Goal: Task Accomplishment & Management: Manage account settings

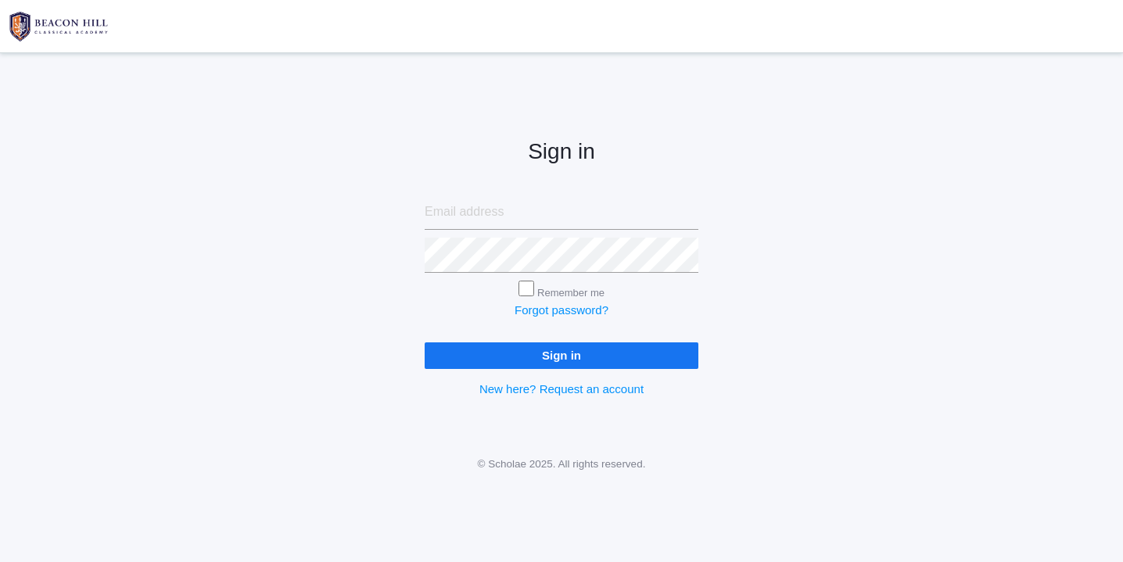
click at [500, 214] on input "email" at bounding box center [562, 212] width 274 height 35
type input "[EMAIL_ADDRESS][DOMAIN_NAME]"
click at [534, 356] on input "Sign in" at bounding box center [562, 356] width 274 height 26
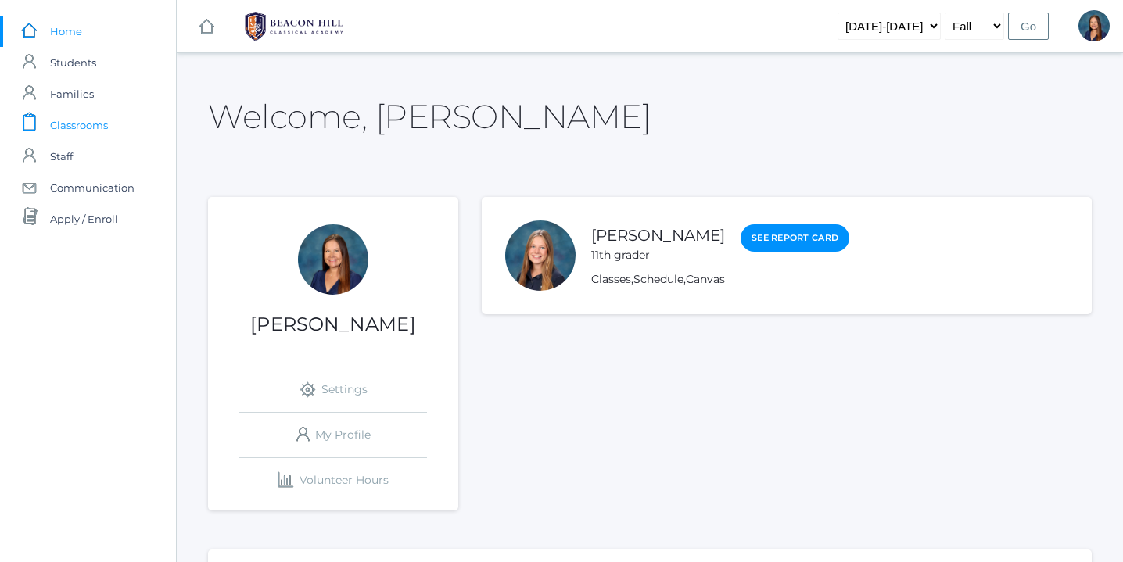
click at [95, 125] on span "Classrooms" at bounding box center [79, 124] width 58 height 31
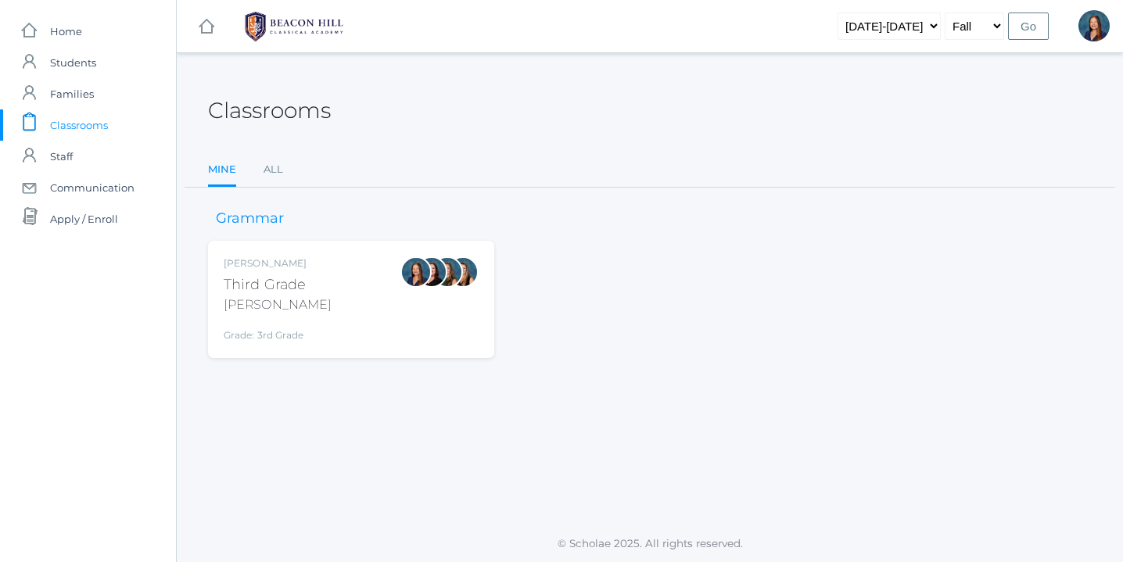
click at [389, 316] on div "[PERSON_NAME] Third Grade [PERSON_NAME] Grade: 3rd Grade 03LA" at bounding box center [351, 300] width 255 height 86
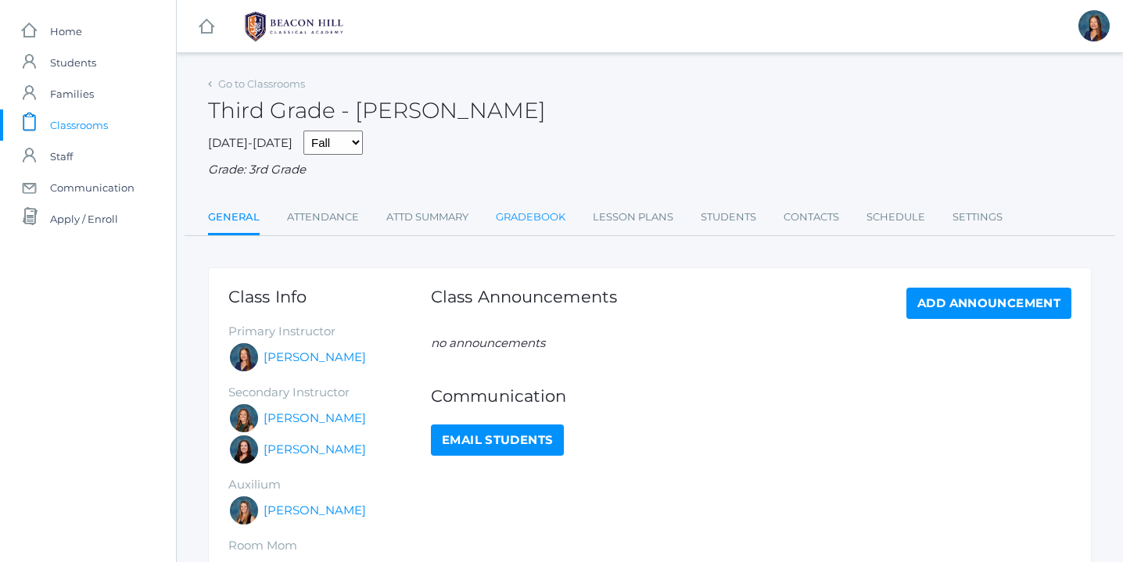
click at [531, 217] on link "Gradebook" at bounding box center [531, 217] width 70 height 31
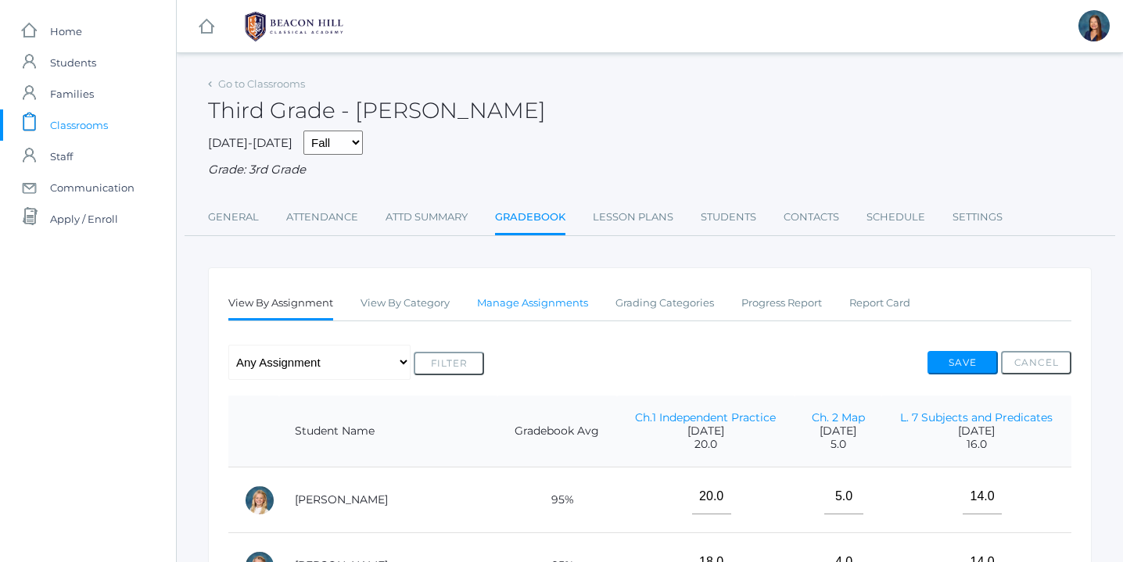
click at [553, 300] on link "Manage Assignments" at bounding box center [532, 303] width 111 height 31
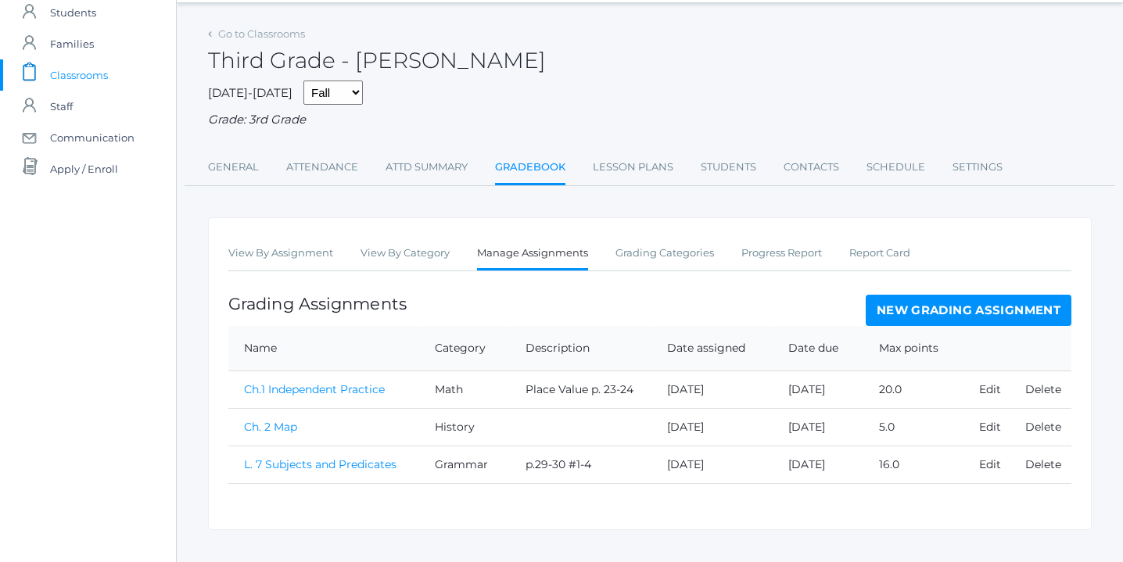
scroll to position [74, 0]
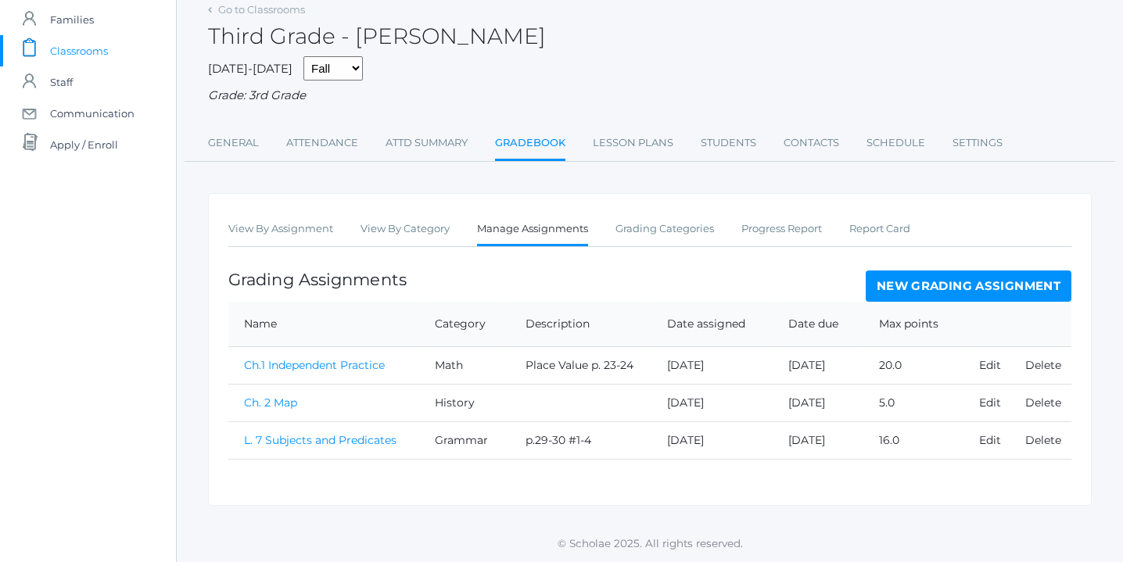
click at [985, 281] on link "New Grading Assignment" at bounding box center [969, 286] width 206 height 31
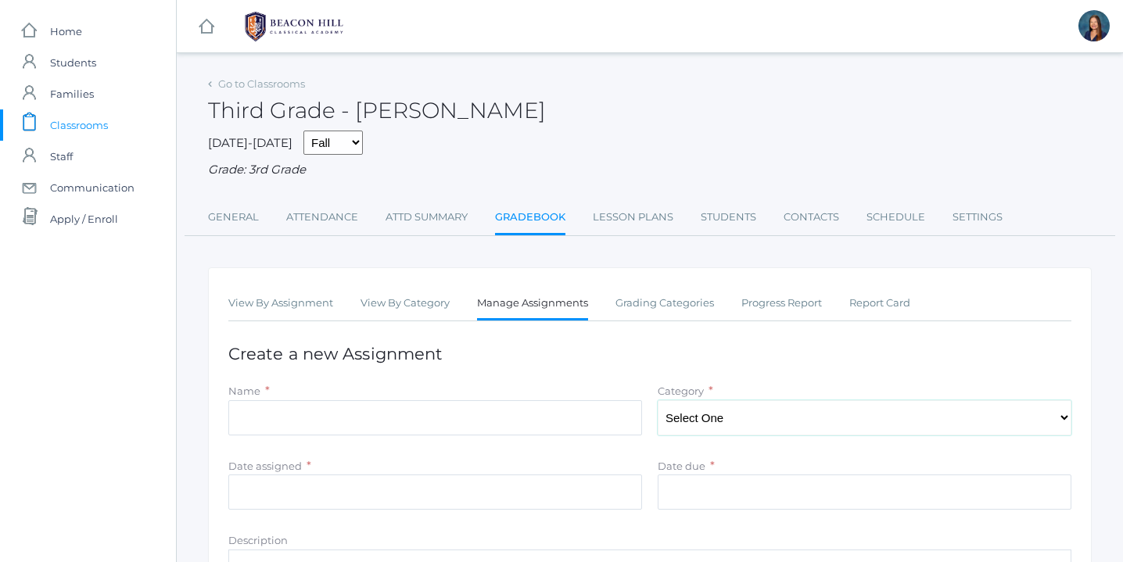
click at [906, 418] on select "Select One Character/Citizenship Math Grammar Literature Latin History Science …" at bounding box center [865, 417] width 414 height 35
select select "1122"
click at [658, 400] on select "Select One Character/Citizenship Math Grammar Literature Latin History Science …" at bounding box center [865, 417] width 414 height 35
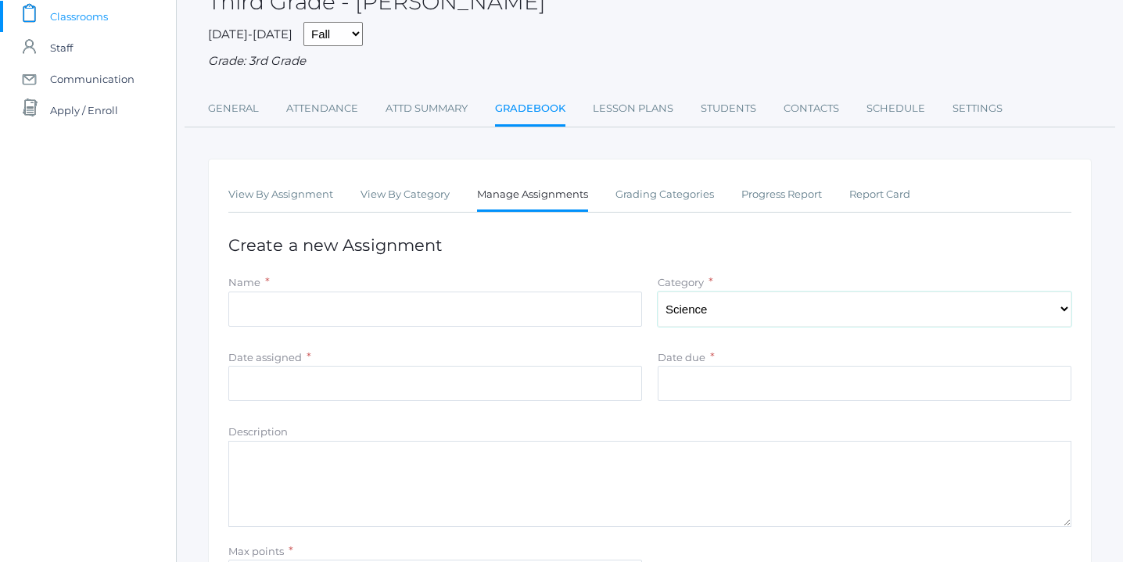
scroll to position [120, 0]
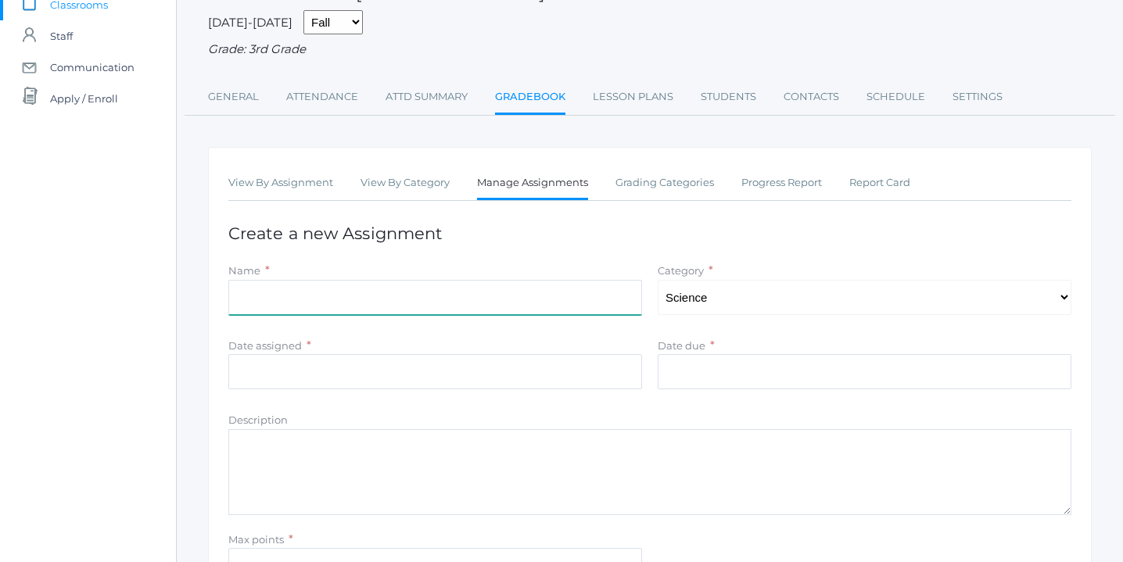
click at [388, 296] on input "Name" at bounding box center [435, 297] width 414 height 35
type input "Lab Report: An Empty Sack"
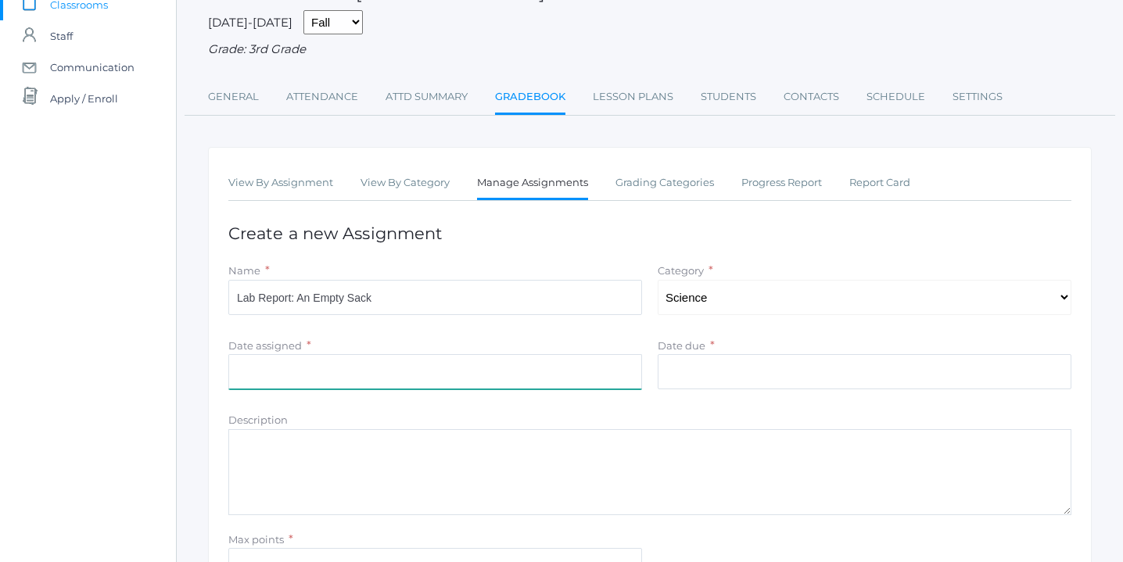
click at [353, 373] on input "Date assigned" at bounding box center [435, 371] width 414 height 35
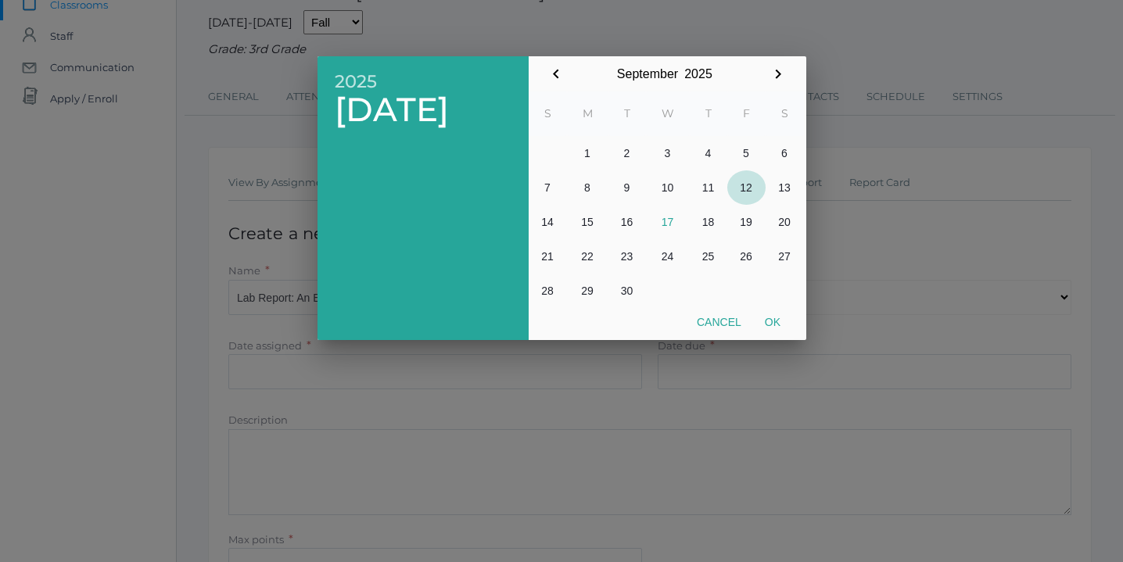
click at [746, 188] on button "12" at bounding box center [746, 187] width 38 height 34
click at [775, 322] on button "Ok" at bounding box center [772, 322] width 39 height 28
type input "[DATE]"
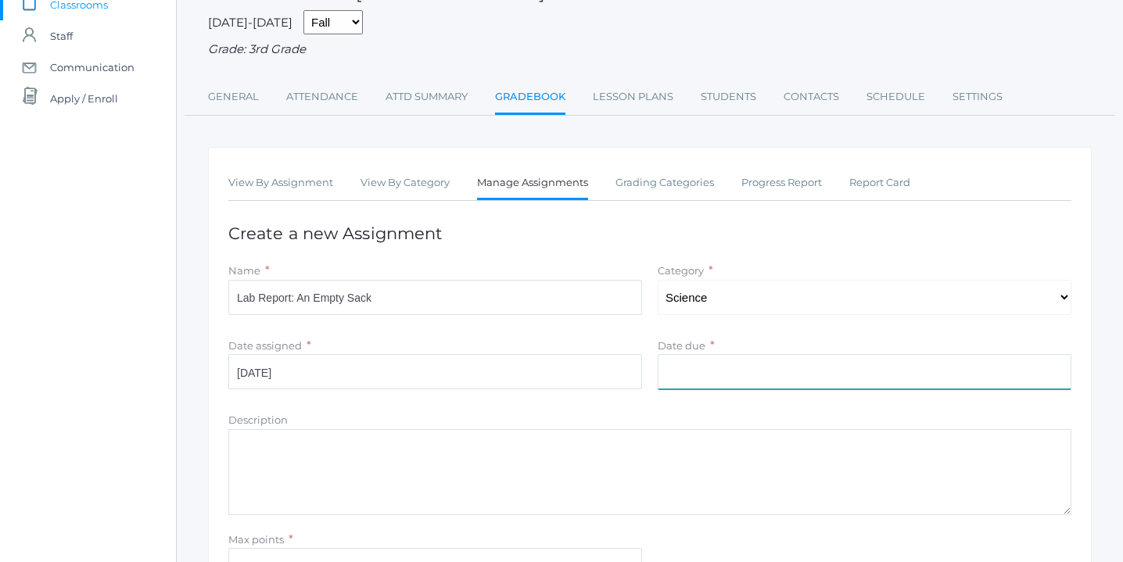
click at [727, 373] on input "Date due" at bounding box center [865, 371] width 414 height 35
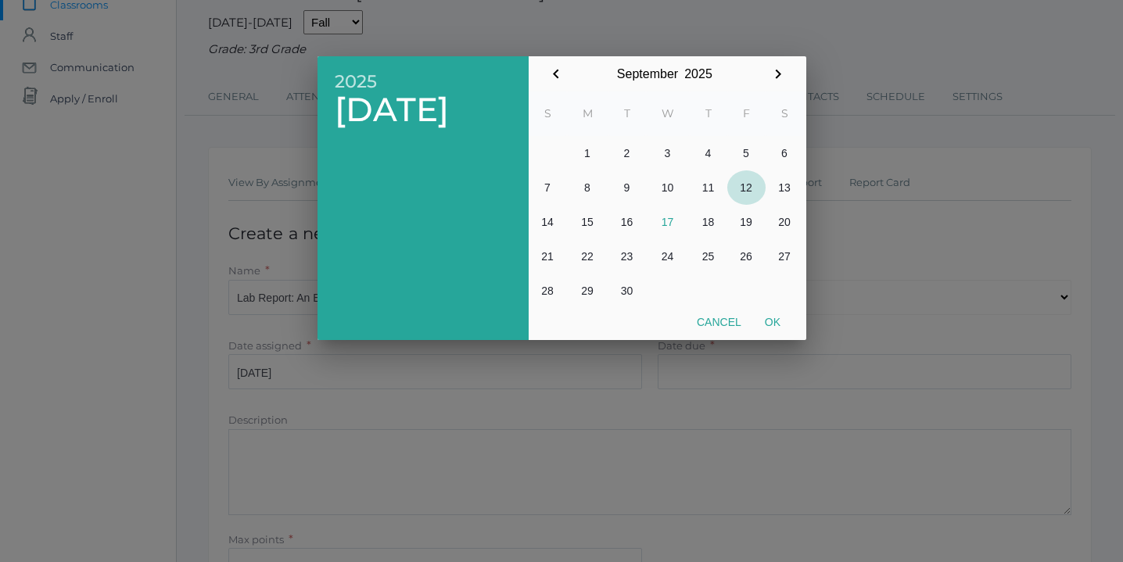
click at [747, 186] on button "12" at bounding box center [746, 187] width 38 height 34
click at [775, 323] on button "Ok" at bounding box center [772, 322] width 39 height 28
type input "[DATE]"
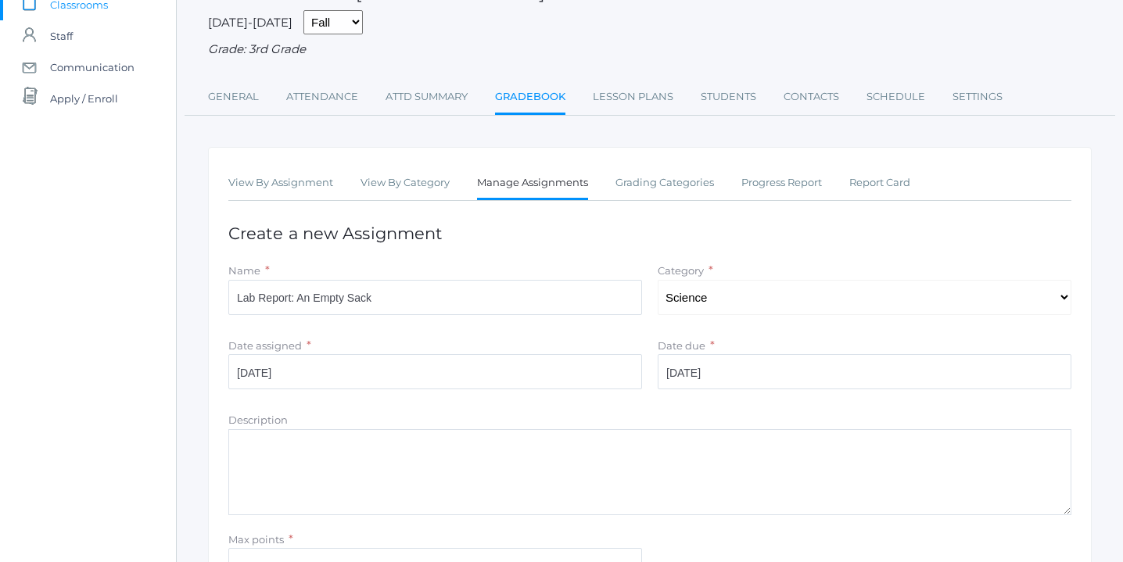
click at [439, 463] on textarea "Description" at bounding box center [649, 472] width 843 height 86
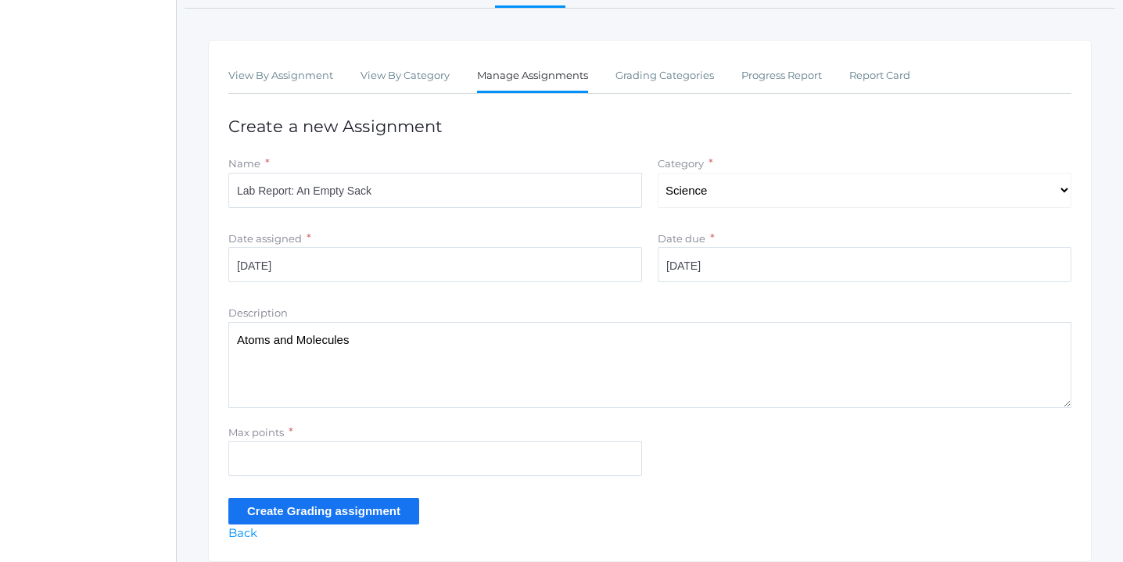
scroll to position [237, 0]
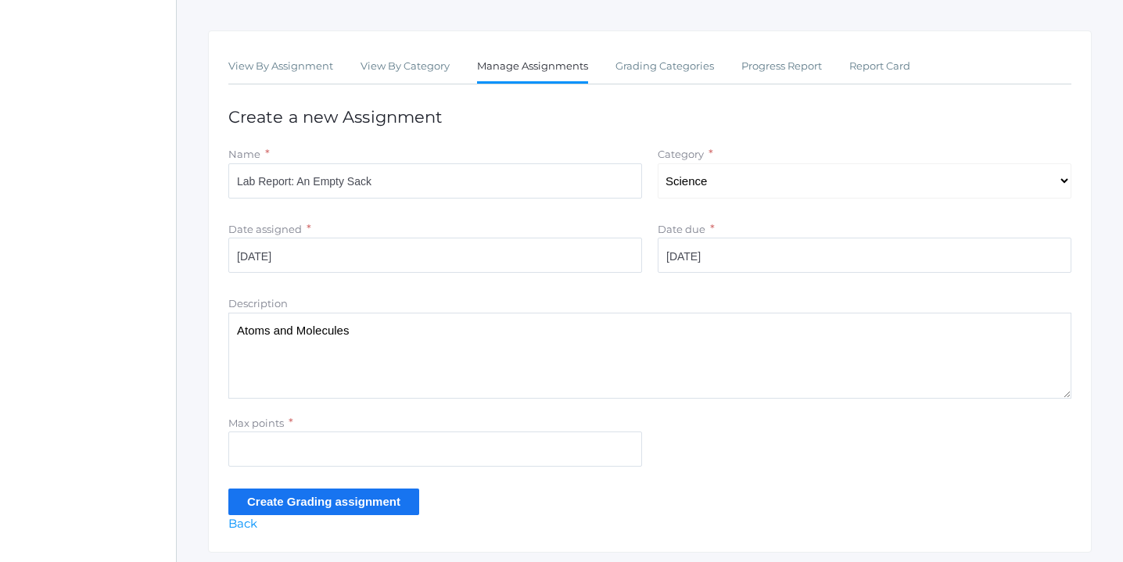
type textarea "Atoms and Molecules"
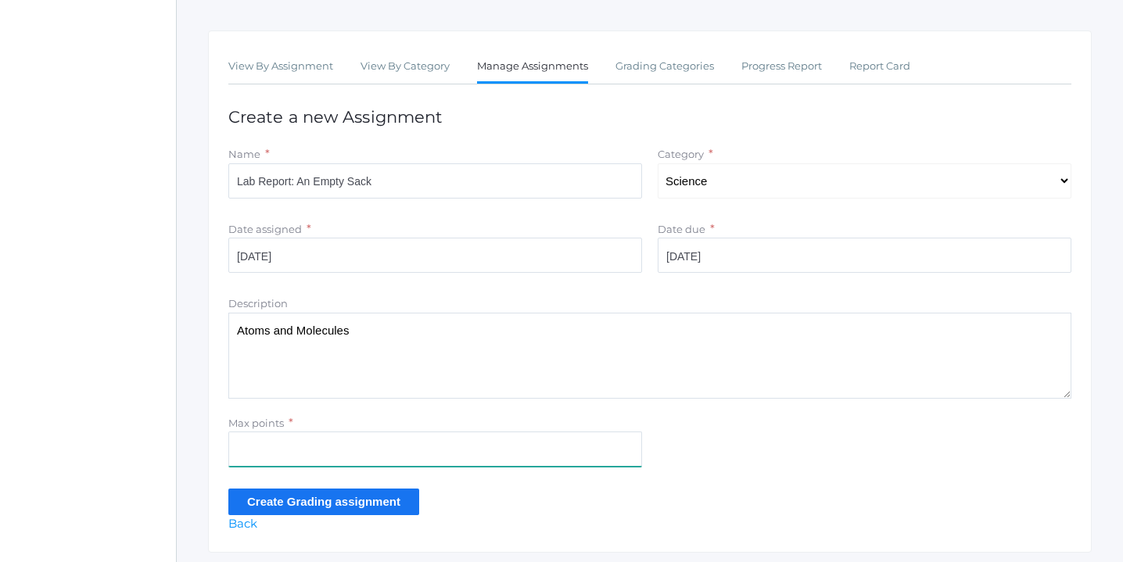
click at [305, 449] on input "Max points" at bounding box center [435, 449] width 414 height 35
type input "10"
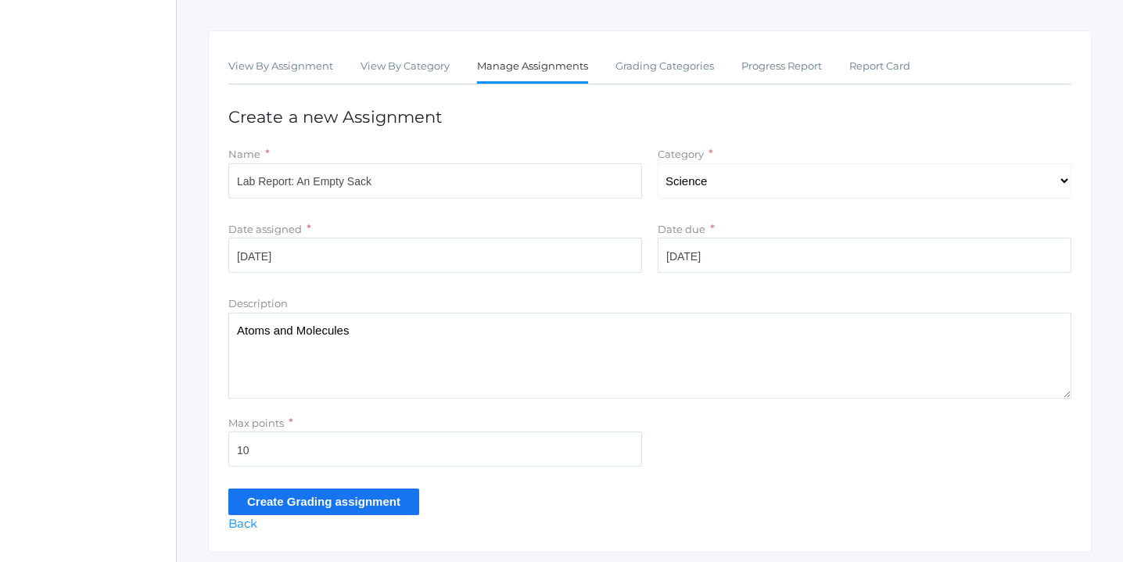
click at [374, 329] on textarea "Atoms and Molecules" at bounding box center [649, 356] width 843 height 86
type textarea "Atoms and Molecules - Air"
click at [331, 504] on input "Create Grading assignment" at bounding box center [323, 502] width 191 height 26
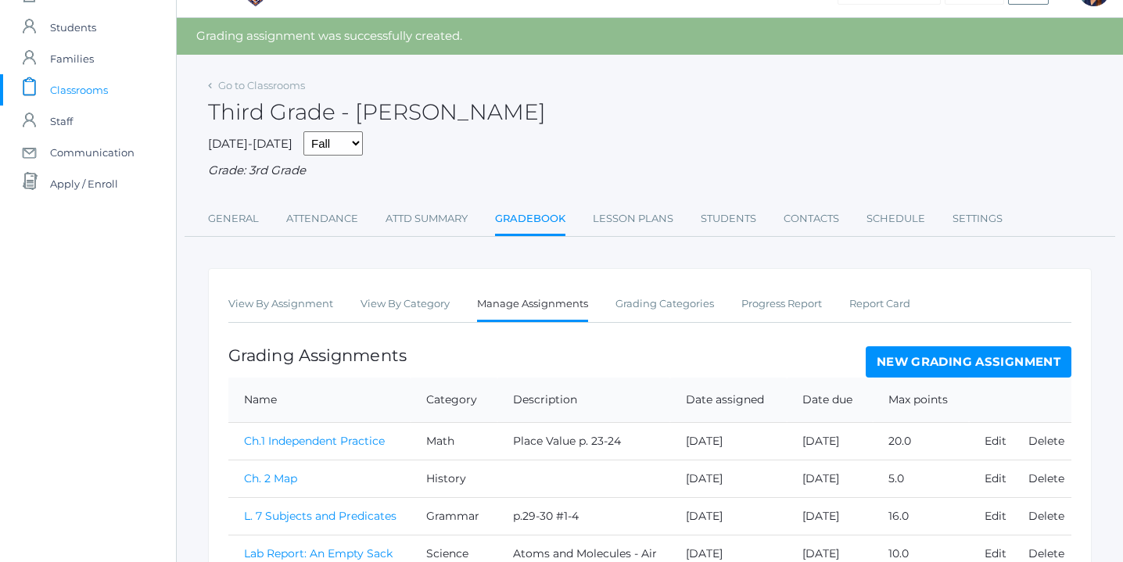
scroll to position [123, 0]
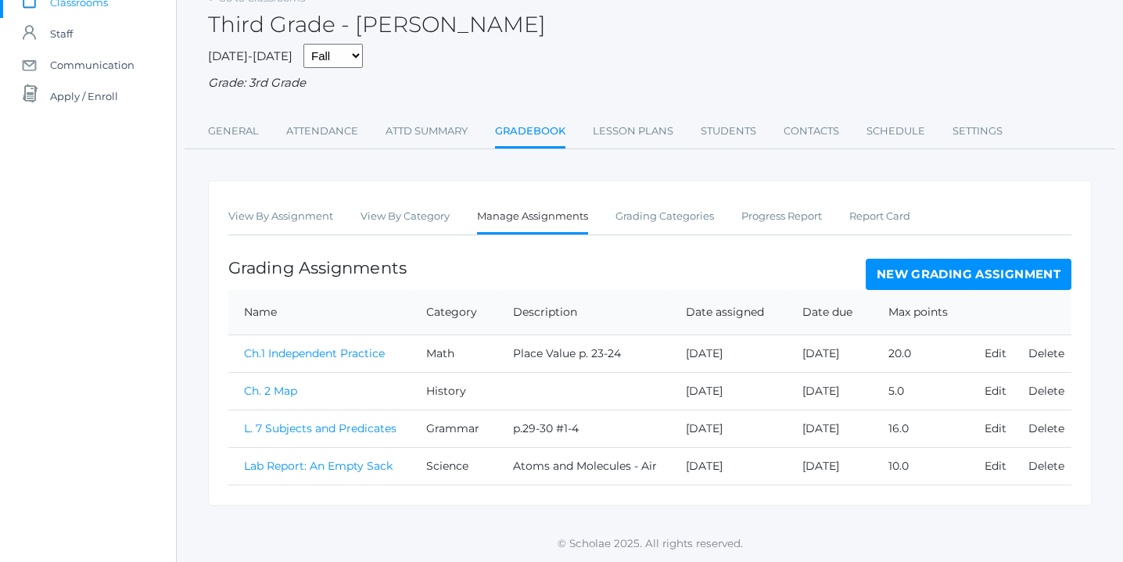
click at [314, 466] on link "Lab Report: An Empty Sack" at bounding box center [318, 466] width 149 height 14
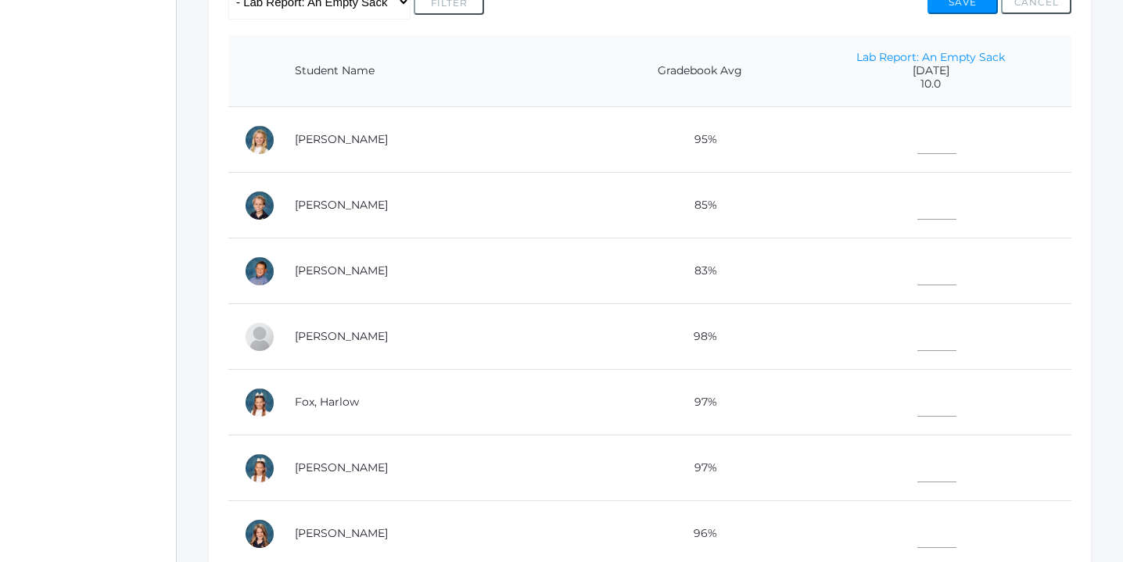
scroll to position [363, 0]
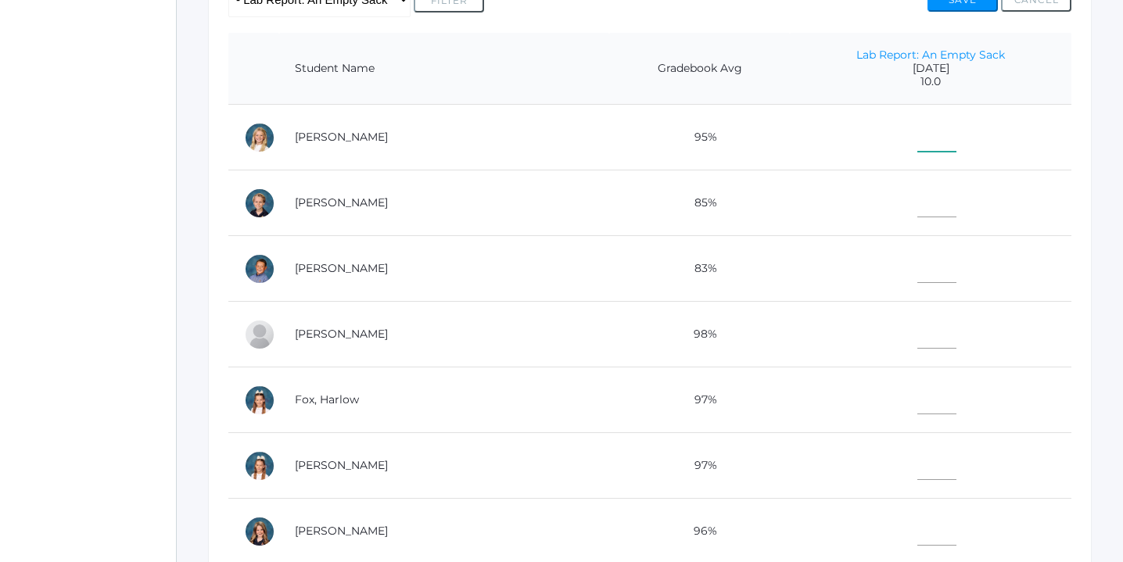
click at [917, 142] on input"] "text" at bounding box center [936, 134] width 39 height 35
type input"] "10"
click at [917, 203] on input"] "text" at bounding box center [936, 199] width 39 height 35
type input"] "10"
click at [917, 264] on input"] "text" at bounding box center [936, 265] width 39 height 35
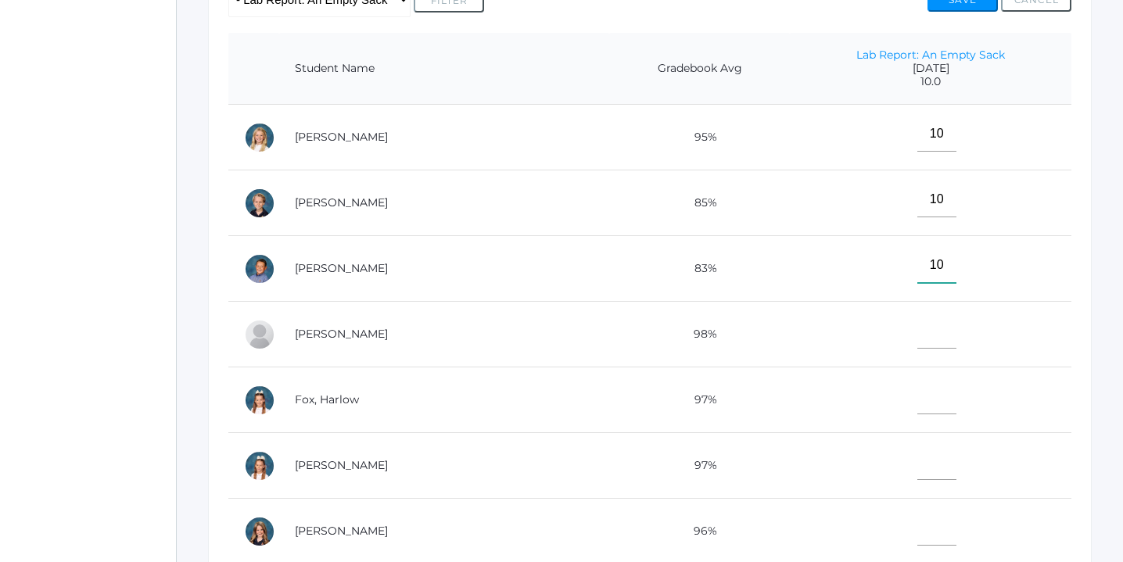
type input"] "10"
click at [917, 330] on input"] "text" at bounding box center [936, 331] width 39 height 35
type input"] "10"
click at [917, 391] on input"] "text" at bounding box center [936, 396] width 39 height 35
type input"] "10"
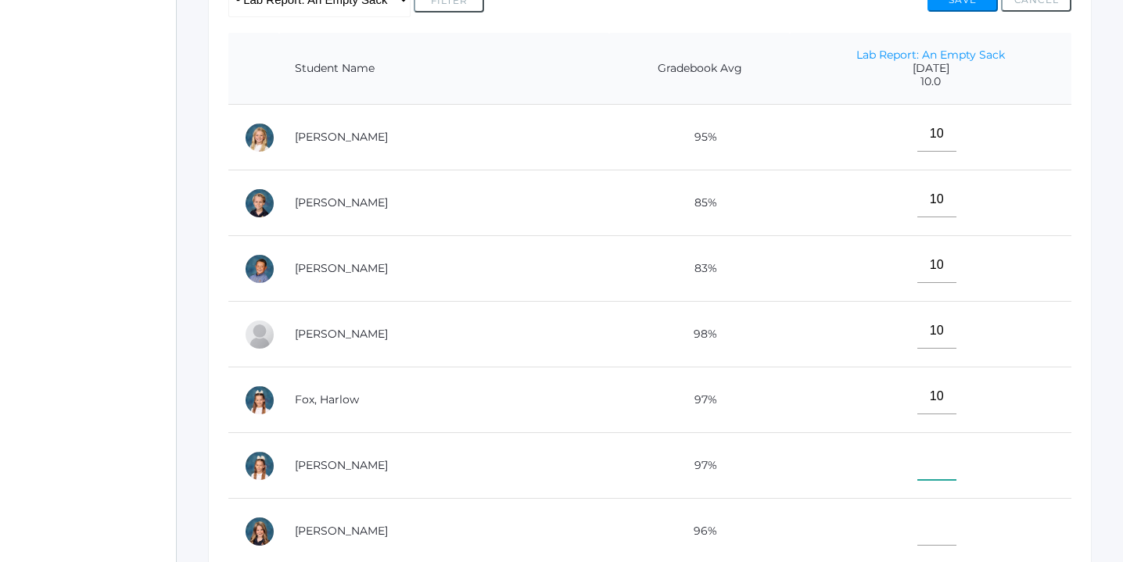
click at [917, 461] on input"] "text" at bounding box center [936, 462] width 39 height 35
type input"] "10"
click at [917, 521] on input"] "text" at bounding box center [936, 528] width 39 height 35
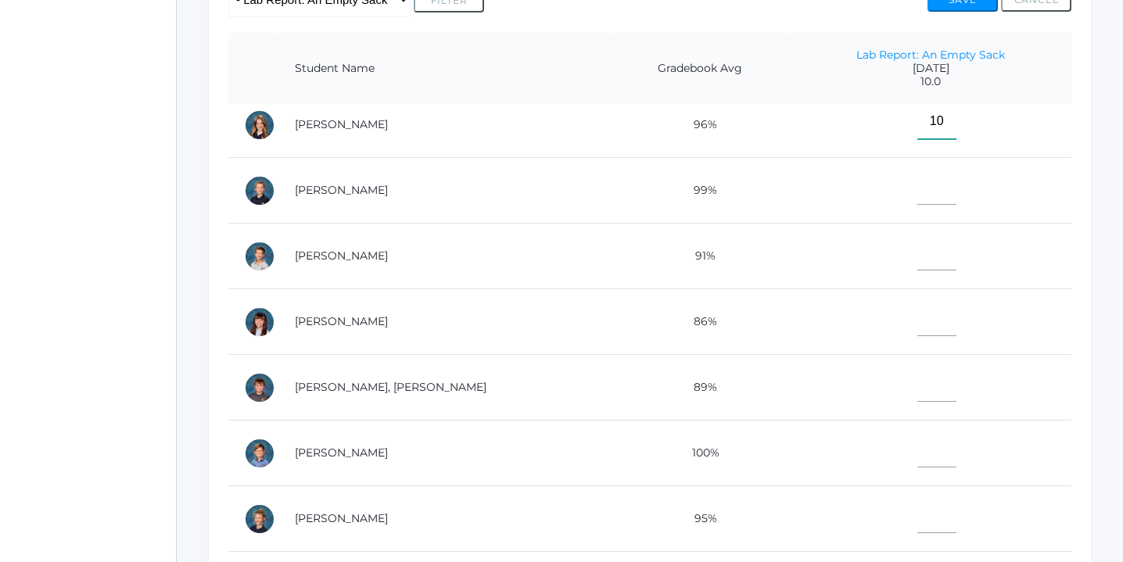
scroll to position [423, 0]
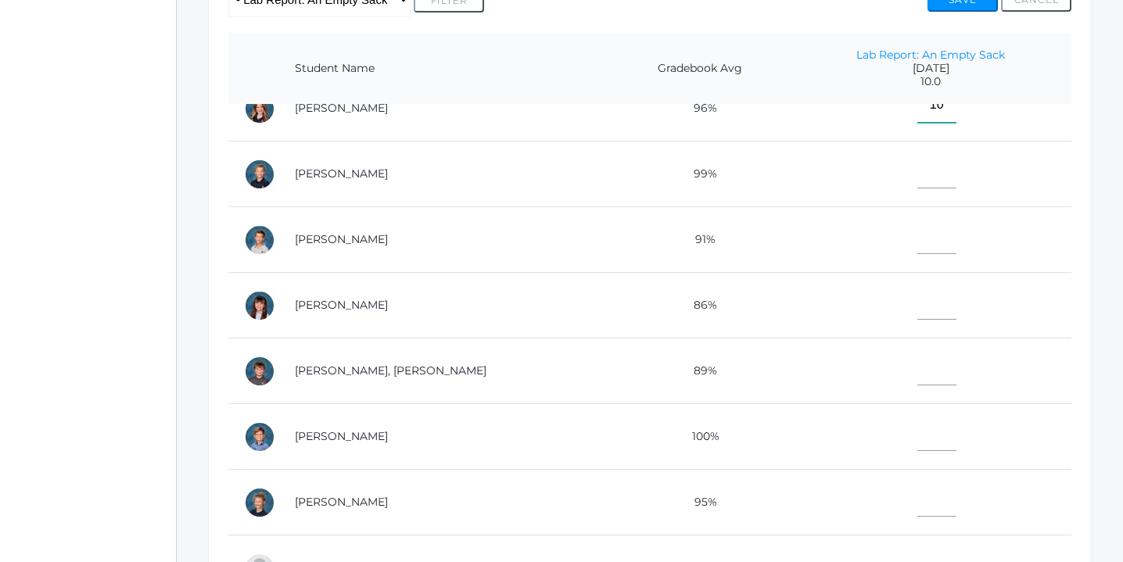
type input"] "10"
click at [917, 166] on input"] "text" at bounding box center [936, 170] width 39 height 35
type input"] "10"
click at [917, 240] on input"] "text" at bounding box center [936, 236] width 39 height 35
type input"] "10"
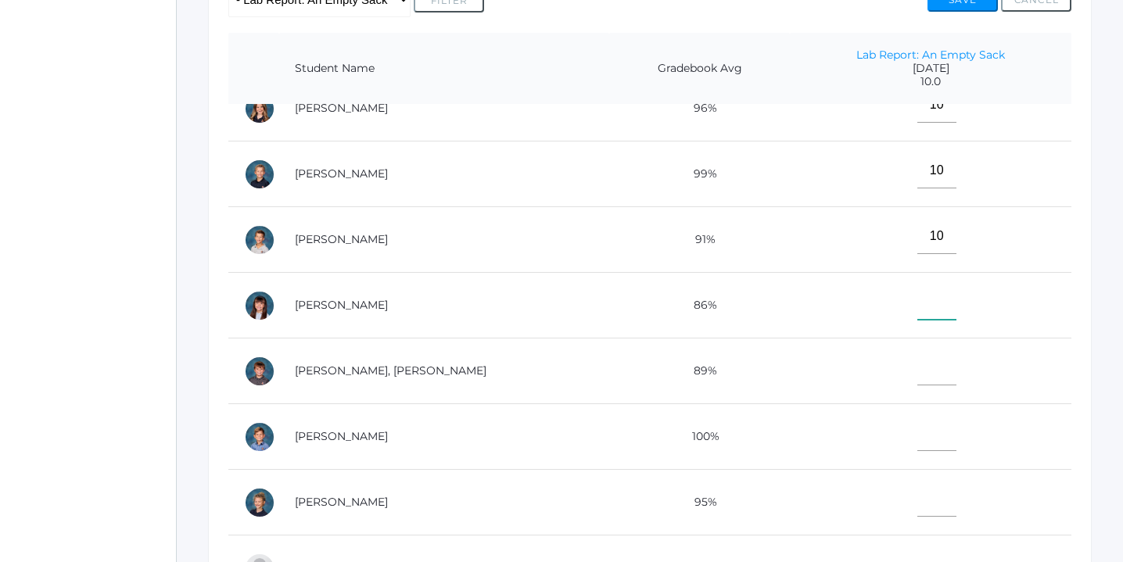
click at [917, 303] on input"] "text" at bounding box center [936, 302] width 39 height 35
type input"] "10"
click at [917, 364] on input"] "text" at bounding box center [936, 367] width 39 height 35
type input"] "10"
click at [917, 430] on input"] "text" at bounding box center [936, 433] width 39 height 35
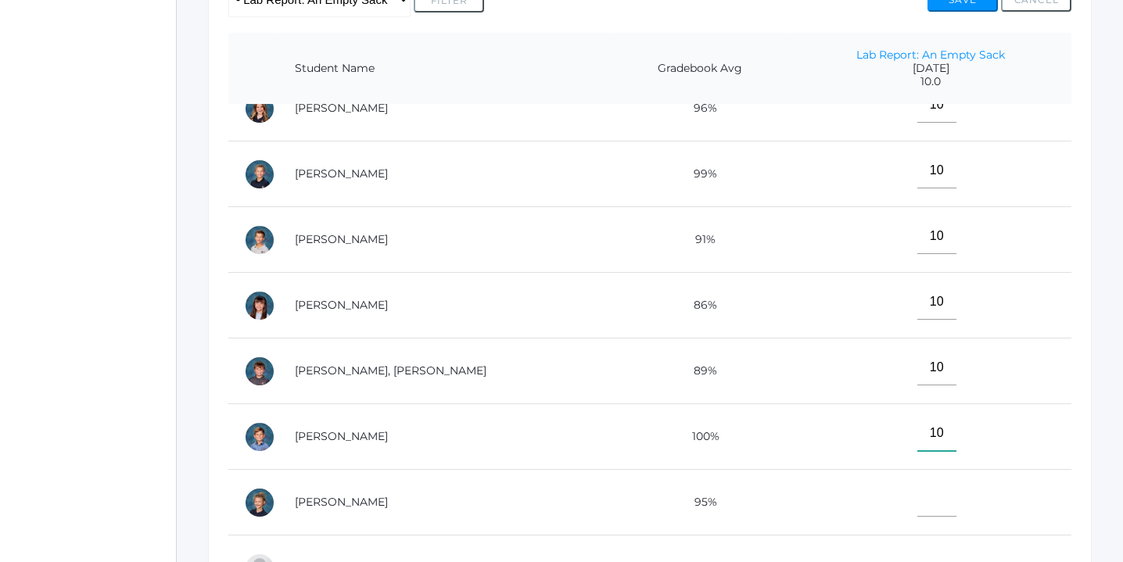
type input"] "10"
click at [917, 499] on input"] "text" at bounding box center [936, 499] width 39 height 35
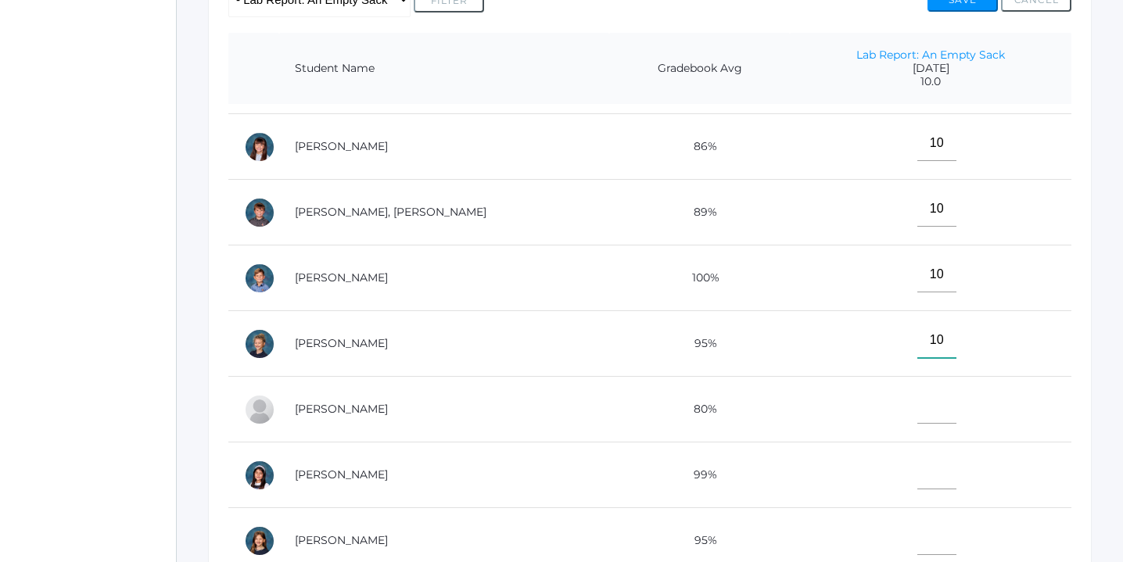
scroll to position [584, 0]
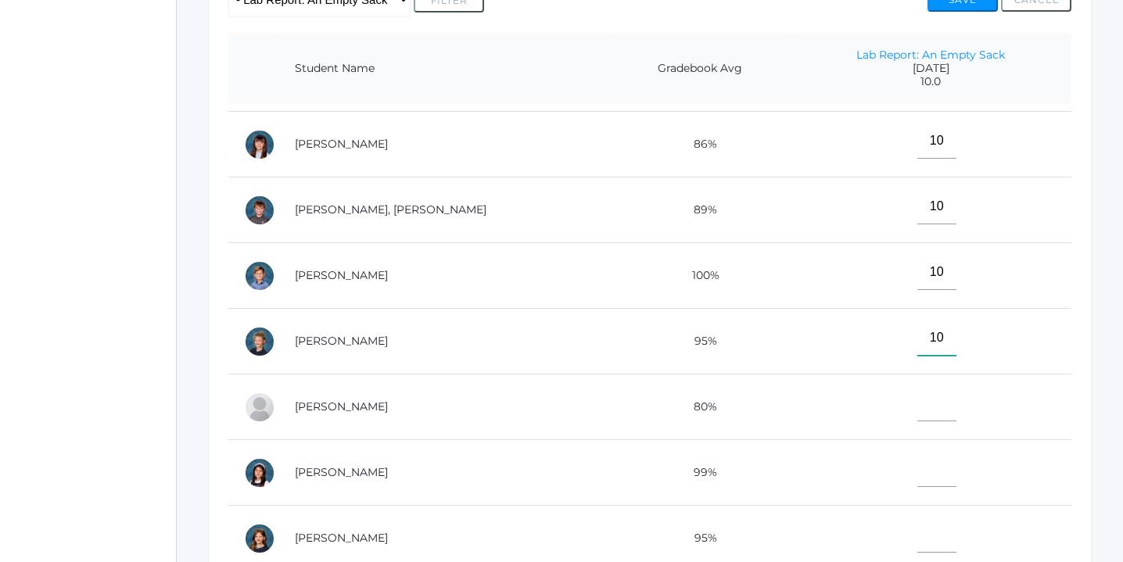
type input"] "10"
click at [917, 398] on input"] "text" at bounding box center [936, 403] width 39 height 35
type input"] "10"
click at [917, 463] on input"] "text" at bounding box center [936, 469] width 39 height 35
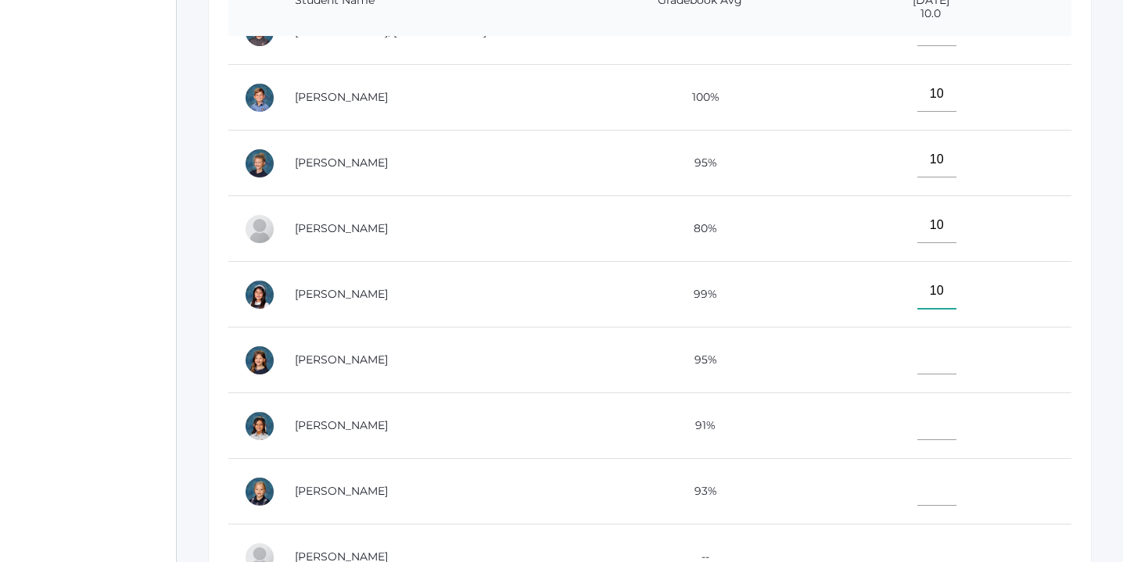
scroll to position [454, 0]
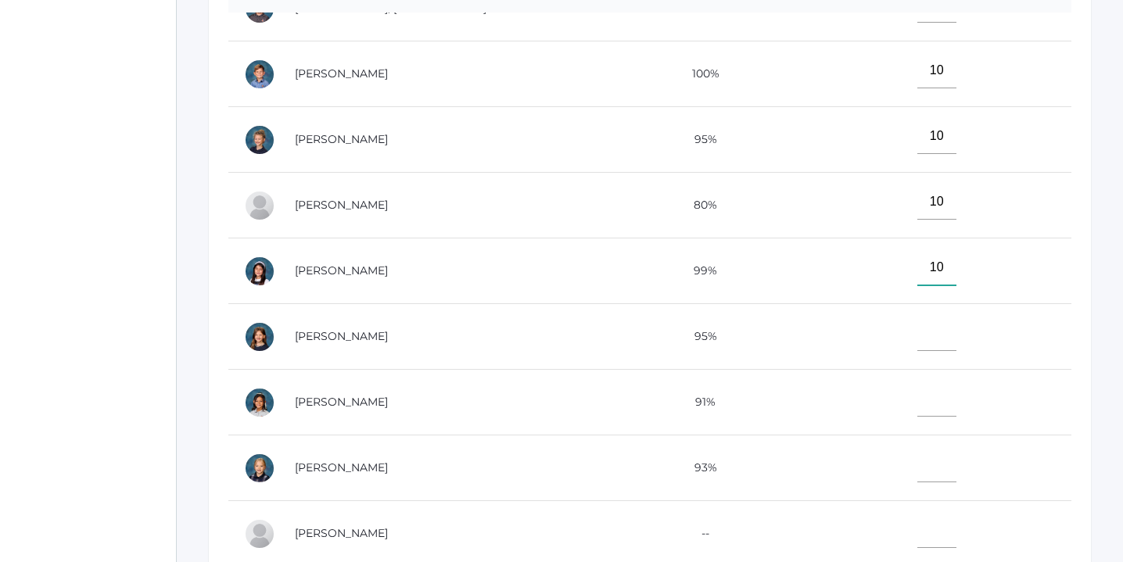
type input"] "10"
click at [917, 333] on input"] "text" at bounding box center [936, 333] width 39 height 35
type input"] "10"
click at [917, 397] on input"] "text" at bounding box center [936, 399] width 39 height 35
type input"] "10"
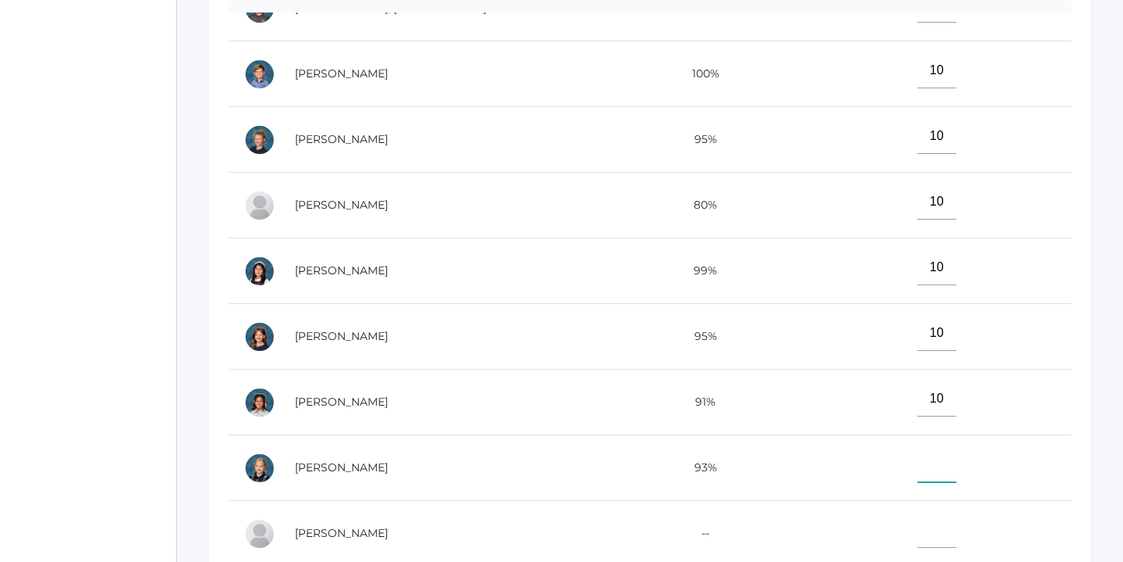
click at [917, 458] on input"] "text" at bounding box center [936, 464] width 39 height 35
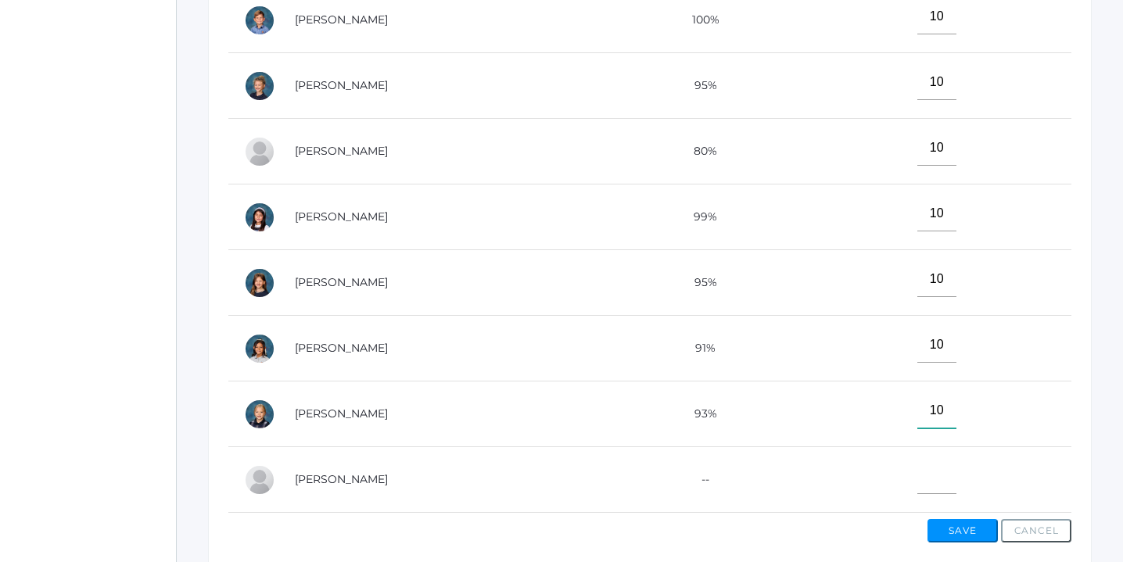
scroll to position [582, 0]
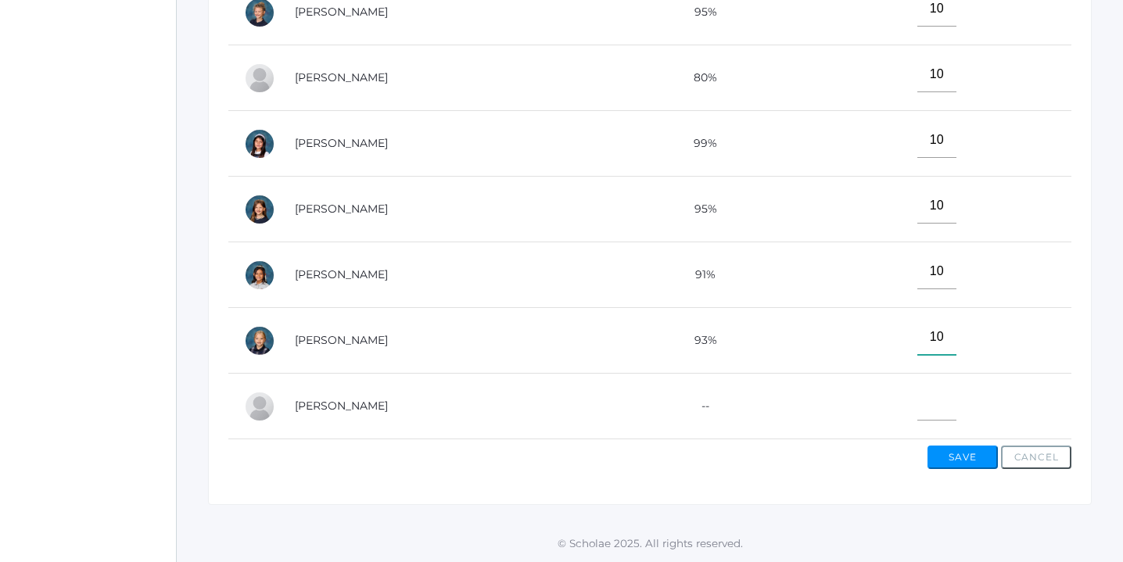
type input"] "10"
click at [961, 461] on button "Save" at bounding box center [963, 457] width 70 height 23
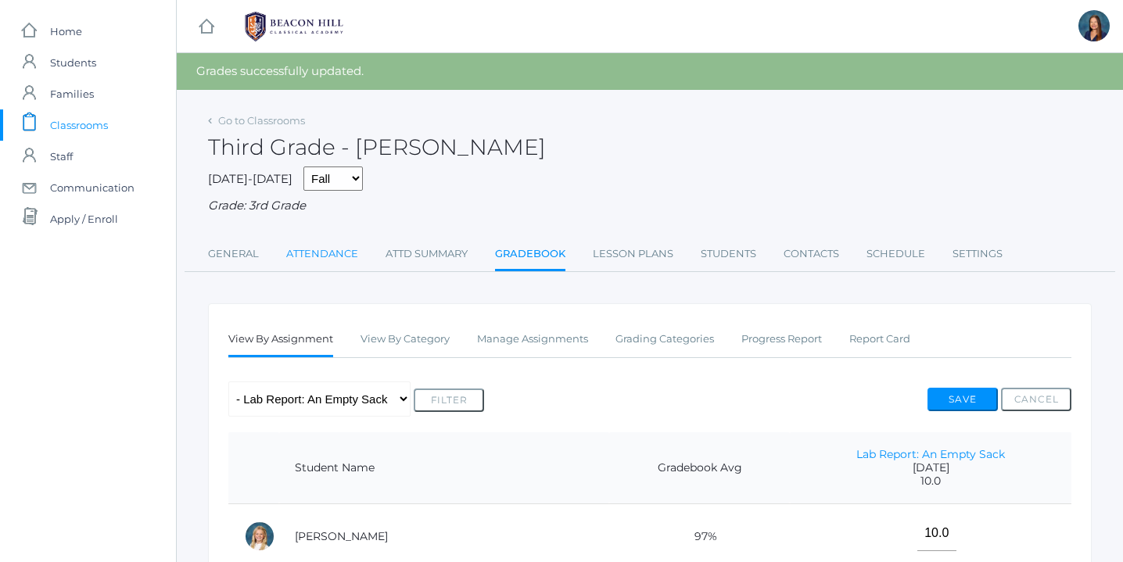
click at [322, 253] on link "Attendance" at bounding box center [322, 254] width 72 height 31
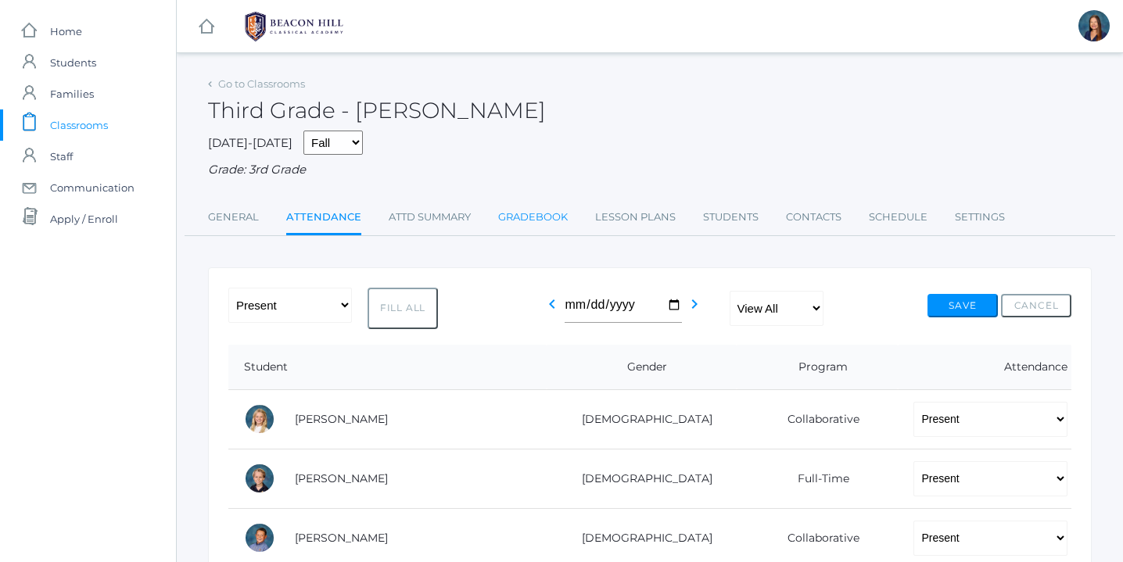
click at [535, 213] on link "Gradebook" at bounding box center [533, 217] width 70 height 31
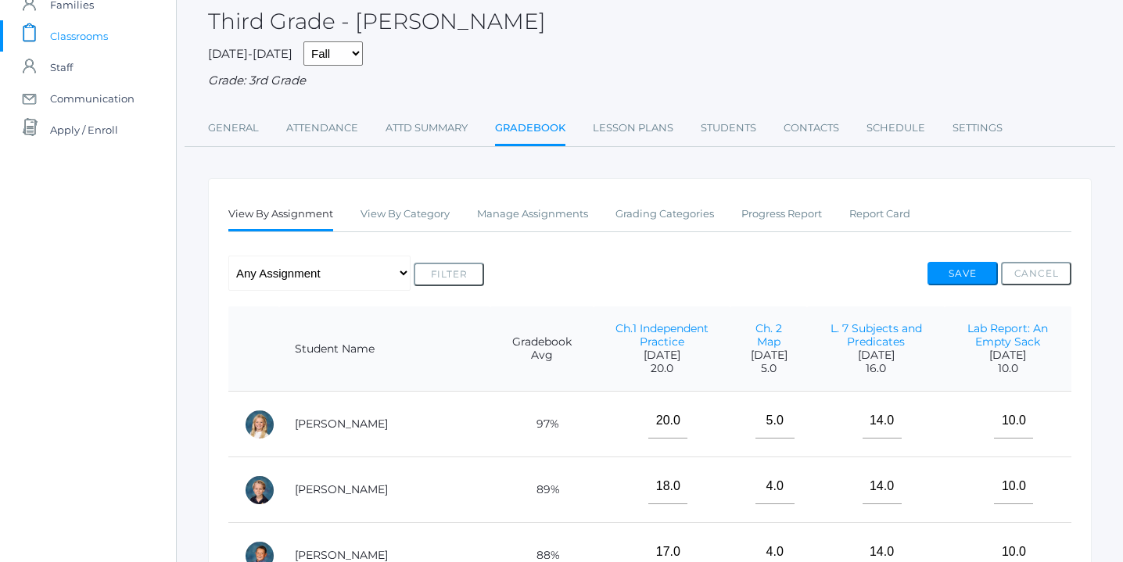
scroll to position [91, 0]
click at [542, 214] on link "Manage Assignments" at bounding box center [532, 212] width 111 height 31
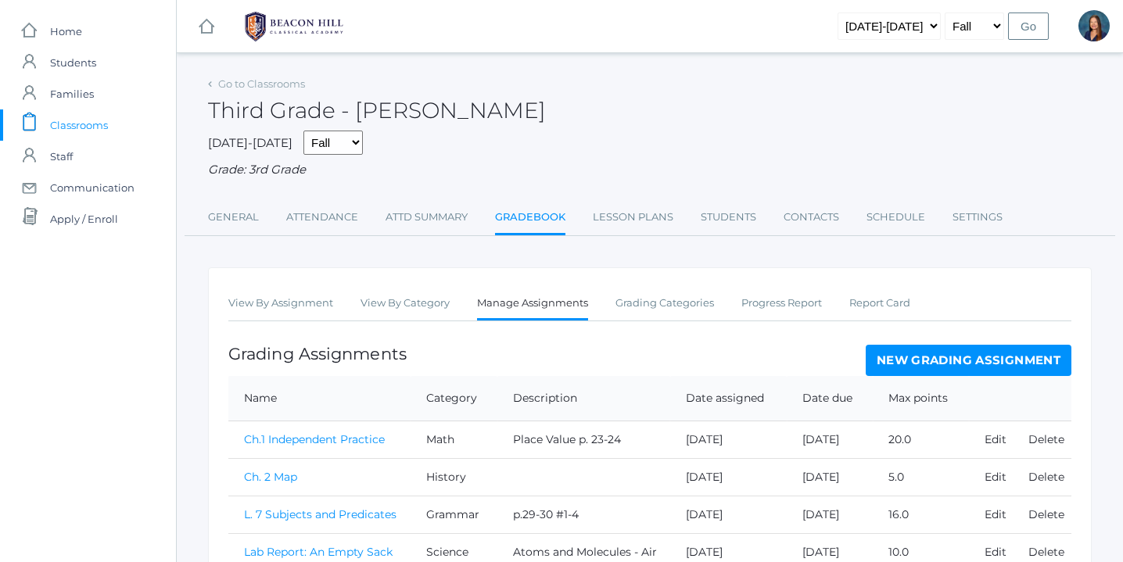
click at [942, 359] on link "New Grading Assignment" at bounding box center [969, 360] width 206 height 31
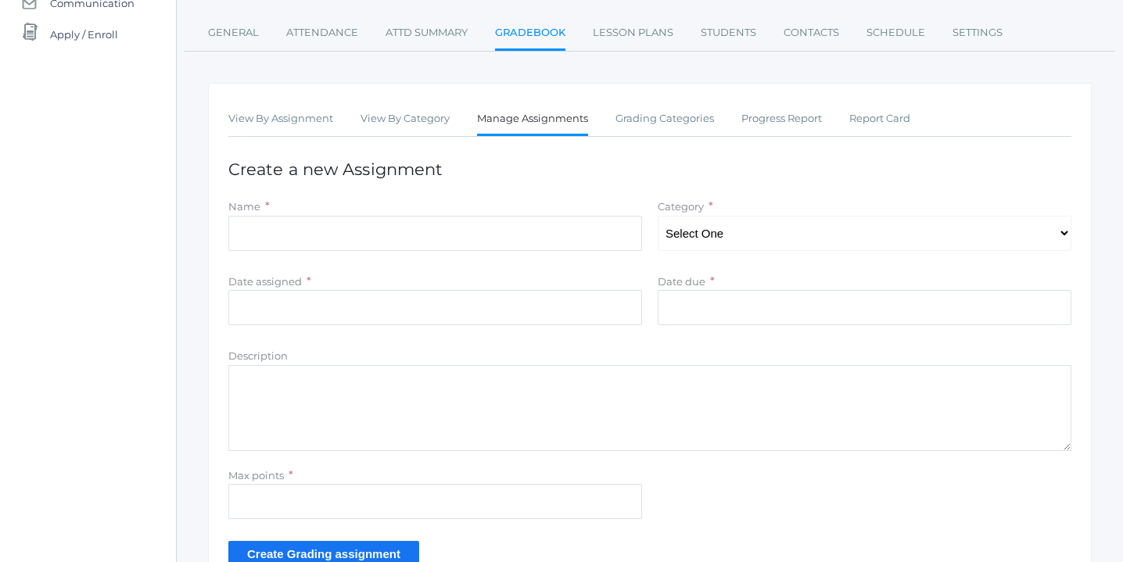
scroll to position [186, 0]
click at [1057, 229] on select "Select One Character/Citizenship Math Grammar Literature Latin History Science …" at bounding box center [865, 231] width 414 height 35
select select "1122"
click at [658, 214] on select "Select One Character/Citizenship Math Grammar Literature Latin History Science …" at bounding box center [865, 231] width 414 height 35
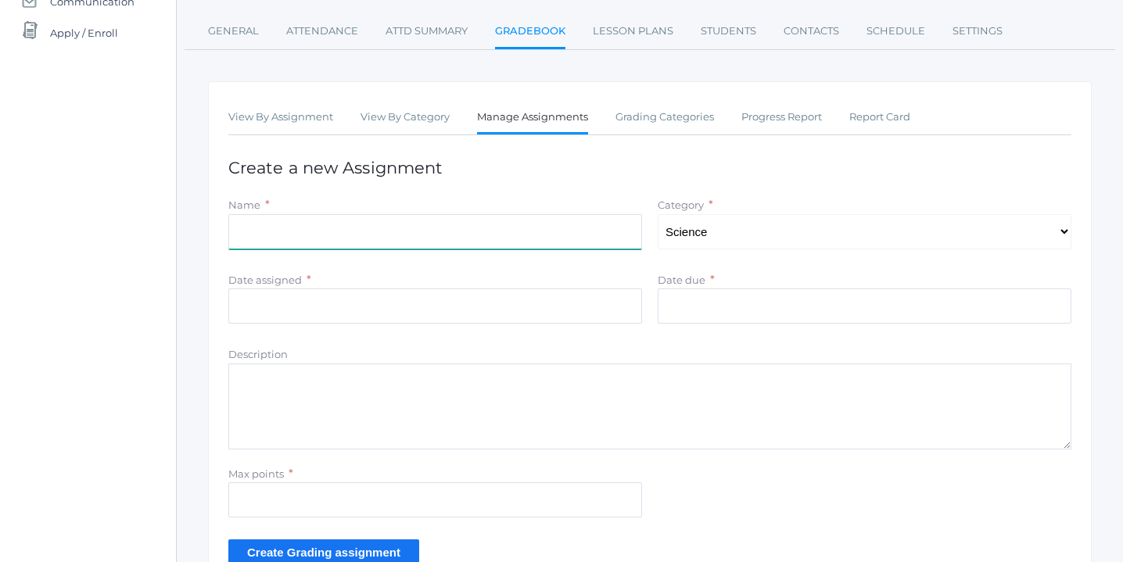
click at [424, 228] on input "Name" at bounding box center [435, 231] width 414 height 35
type input "Lab Report: Streamers of Color"
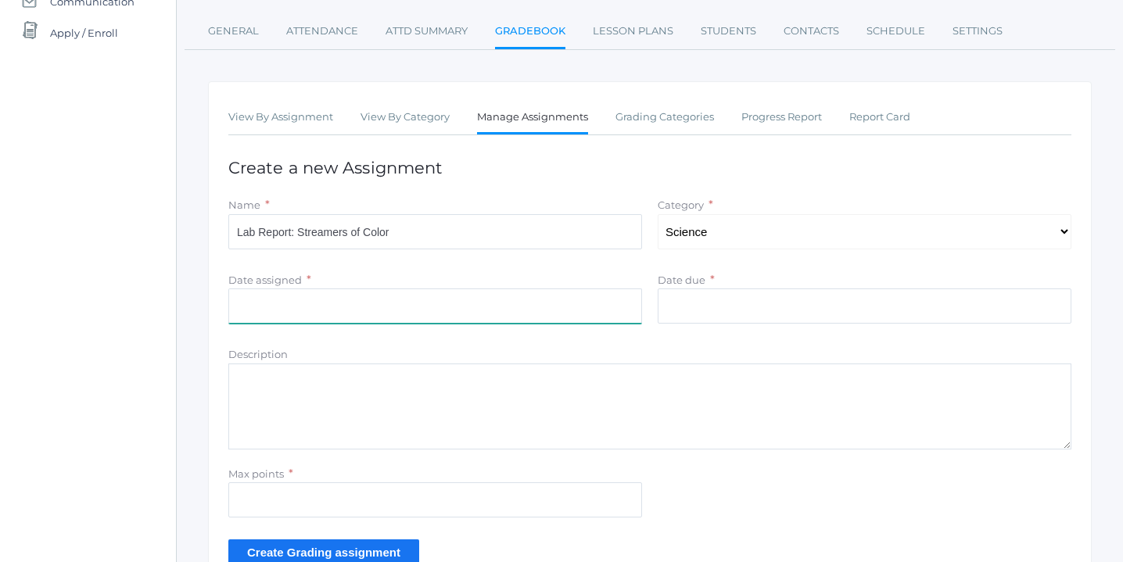
click at [335, 305] on input "Date assigned" at bounding box center [435, 306] width 414 height 35
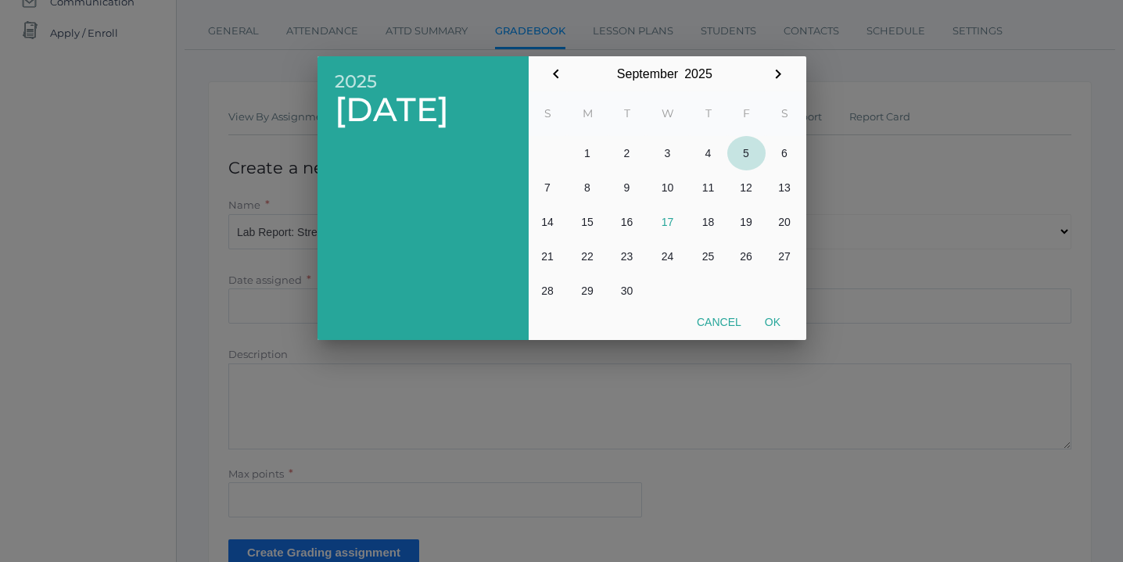
click at [746, 152] on button "5" at bounding box center [746, 153] width 38 height 34
click at [775, 320] on button "Ok" at bounding box center [772, 322] width 39 height 28
type input "[DATE]"
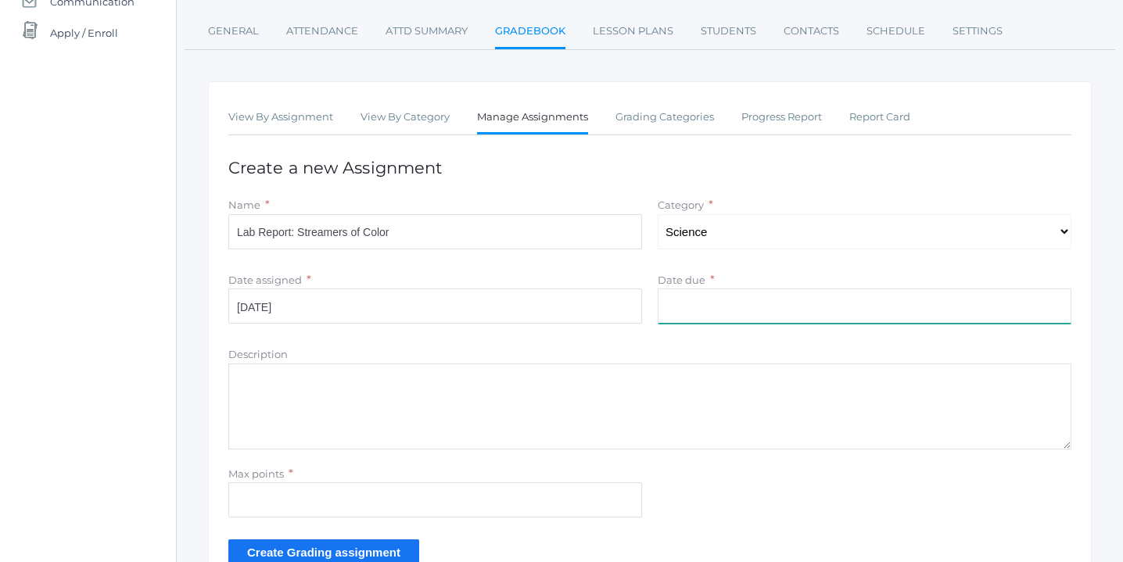
click at [775, 308] on input "Date due" at bounding box center [865, 306] width 414 height 35
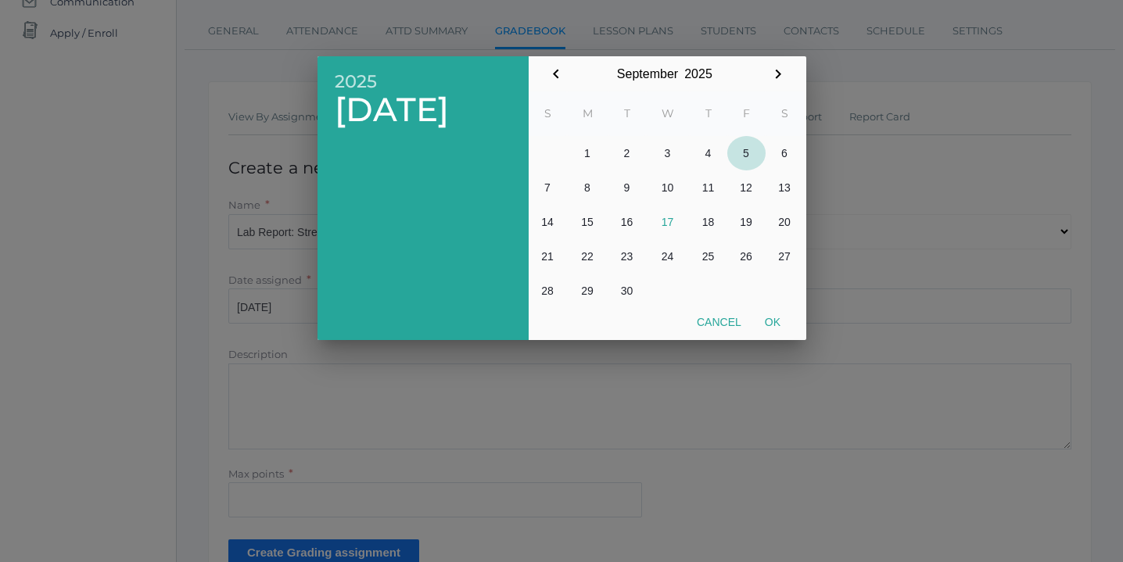
click at [747, 155] on button "5" at bounding box center [746, 153] width 38 height 34
click at [775, 322] on button "Ok" at bounding box center [772, 322] width 39 height 28
type input "[DATE]"
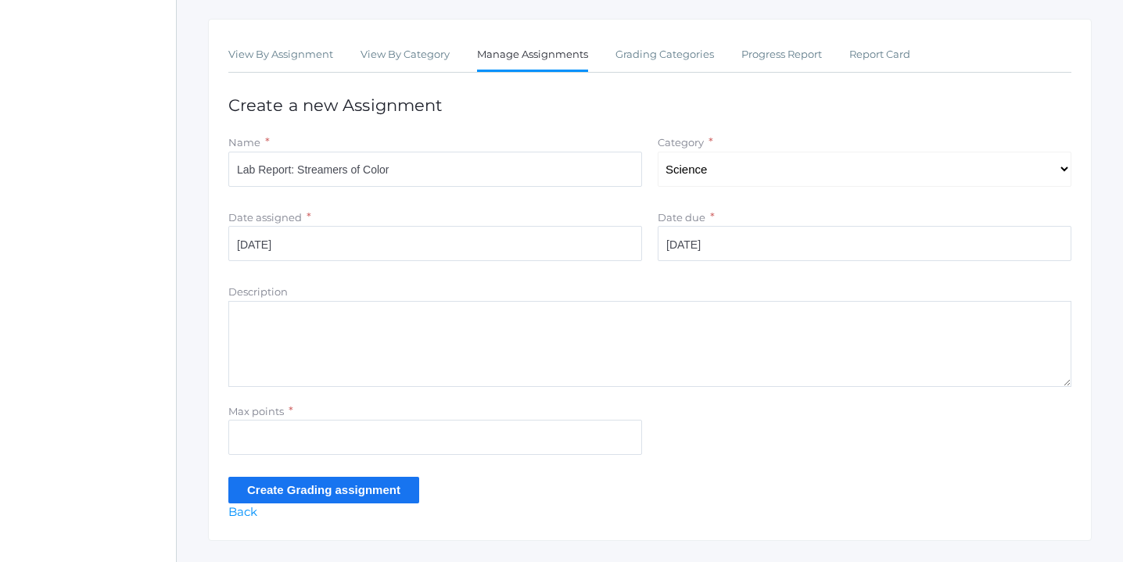
scroll to position [285, 0]
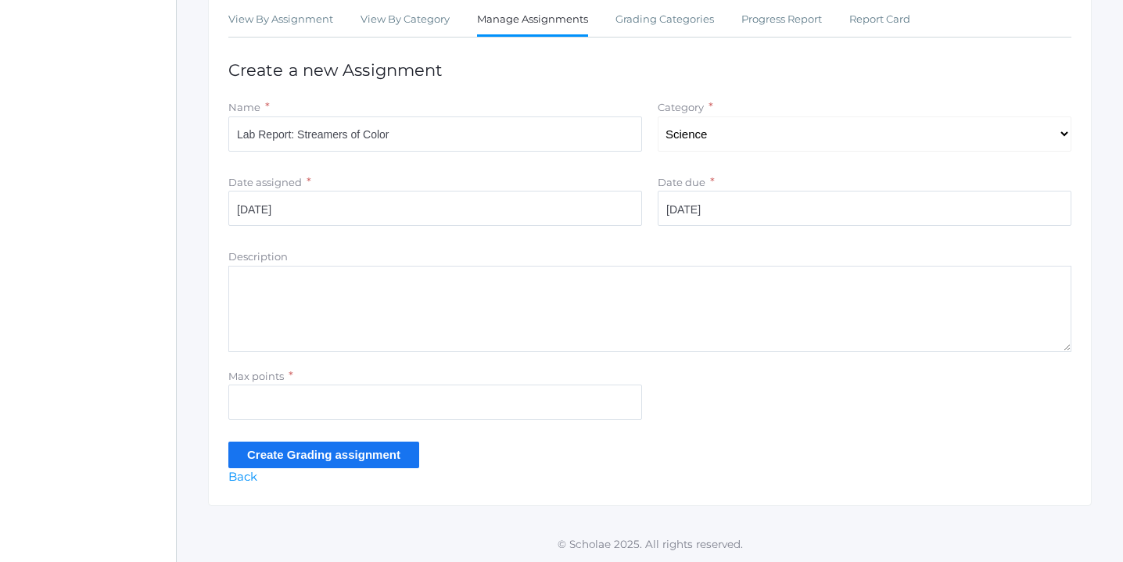
click at [432, 291] on textarea "Description" at bounding box center [649, 309] width 843 height 86
click at [436, 138] on input "Lab Report: Streamers of Color" at bounding box center [435, 134] width 414 height 35
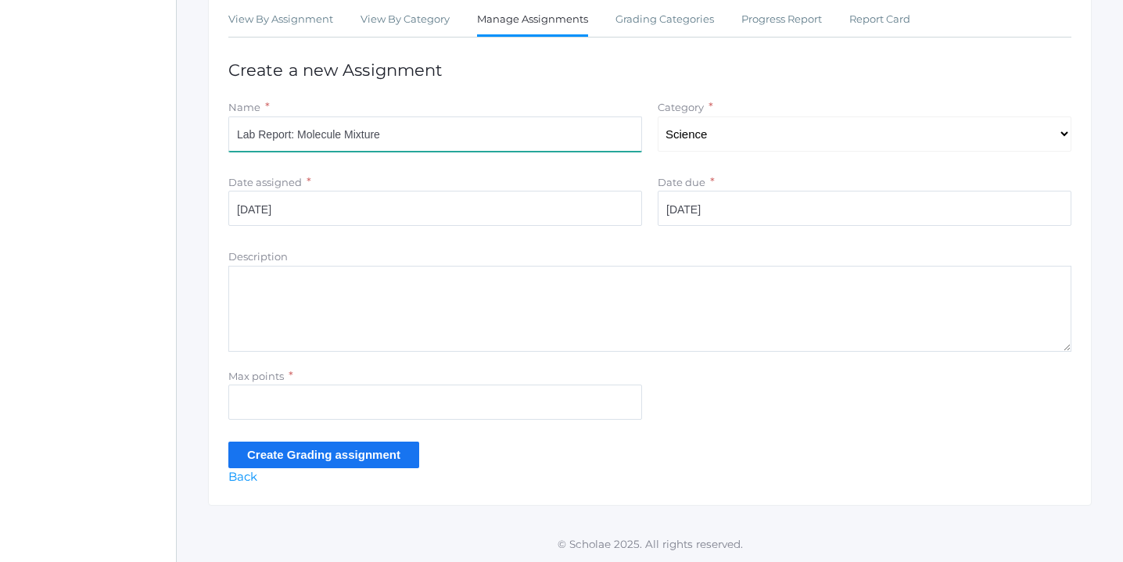
type input "Lab Report: Molecule Mixture"
click at [264, 309] on textarea "Description" at bounding box center [649, 309] width 843 height 86
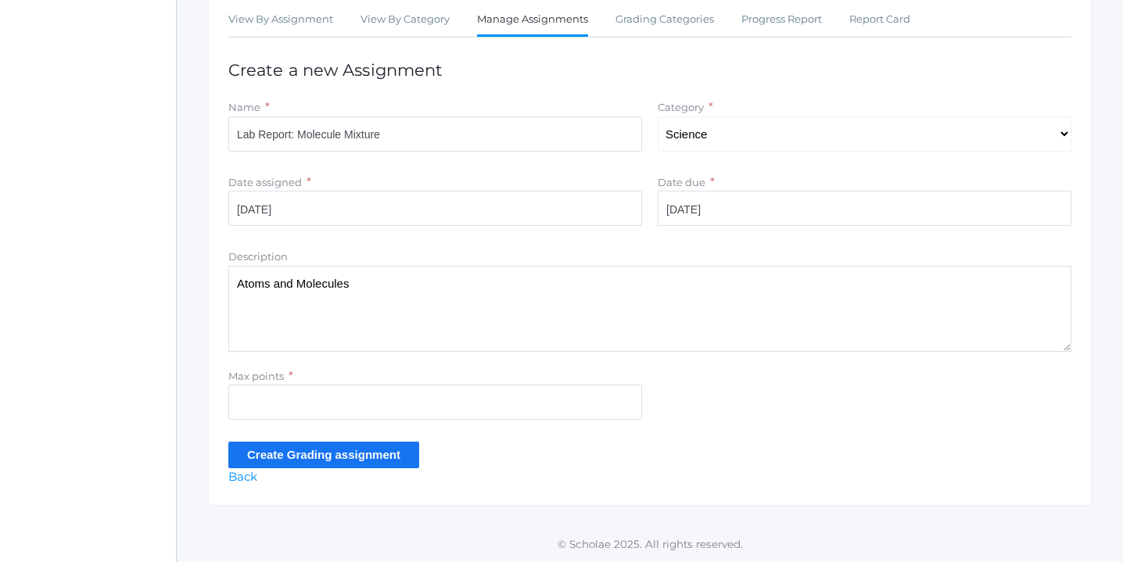
type textarea "Atoms and Molecules"
click at [300, 403] on input "Max points" at bounding box center [435, 402] width 414 height 35
type input "10"
click at [336, 448] on input "Create Grading assignment" at bounding box center [323, 455] width 191 height 26
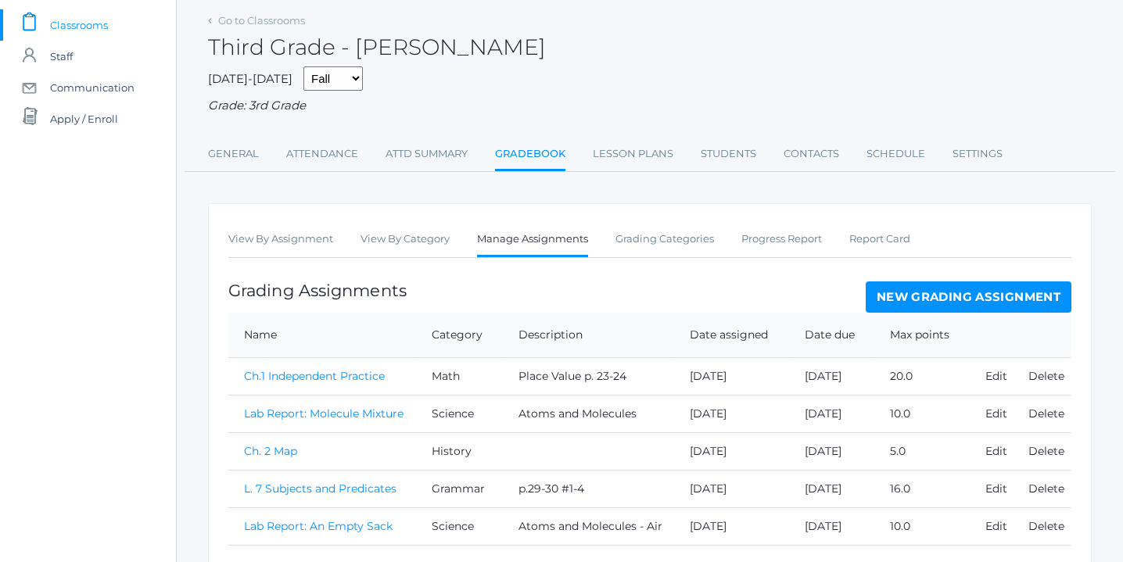
scroll to position [160, 0]
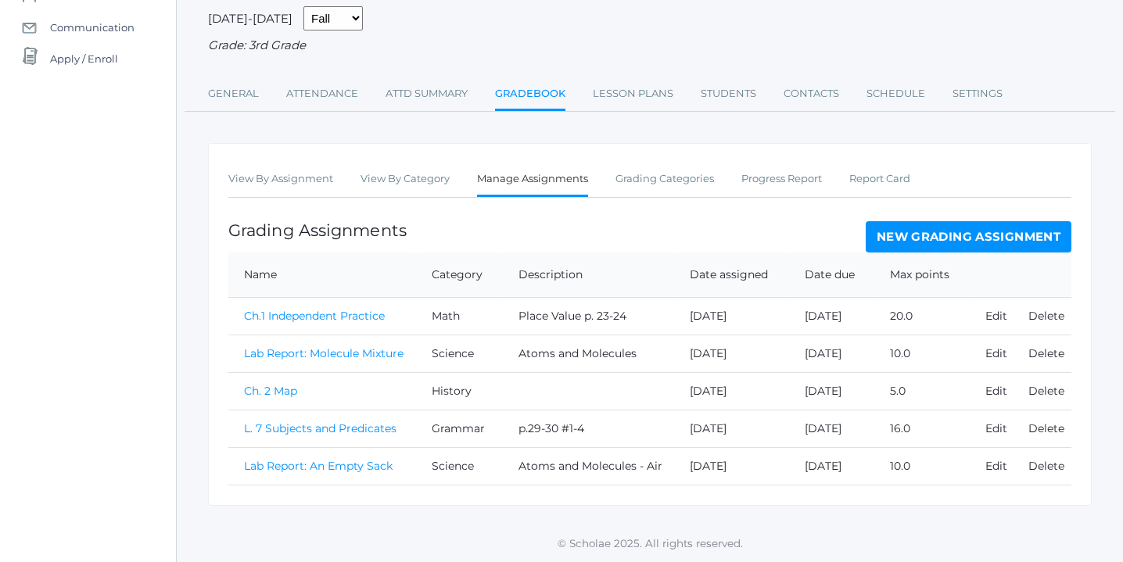
click at [372, 354] on link "Lab Report: Molecule Mixture" at bounding box center [324, 353] width 160 height 14
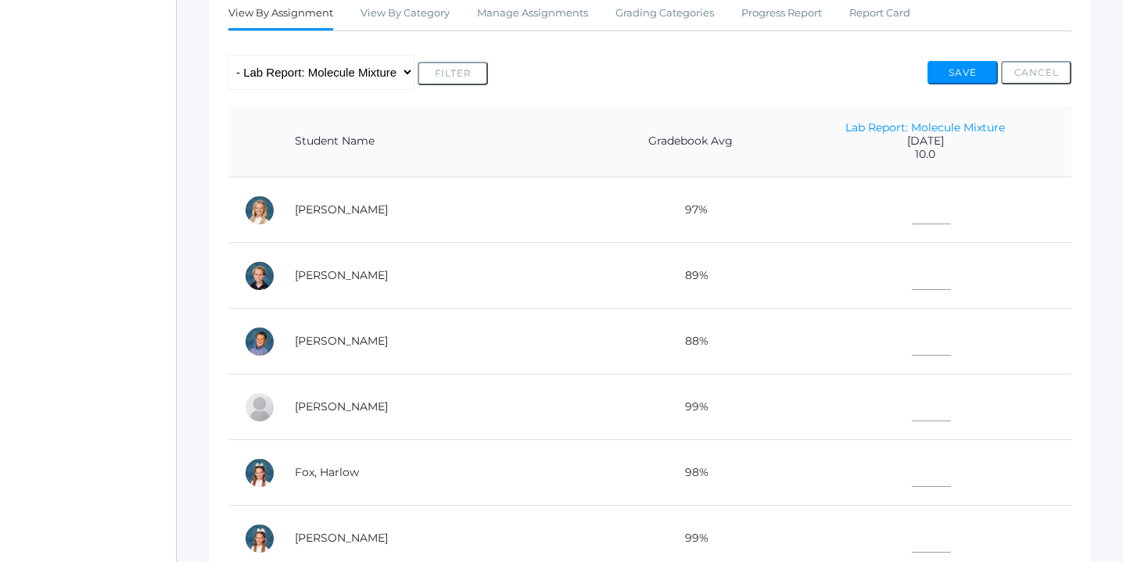
scroll to position [320, 0]
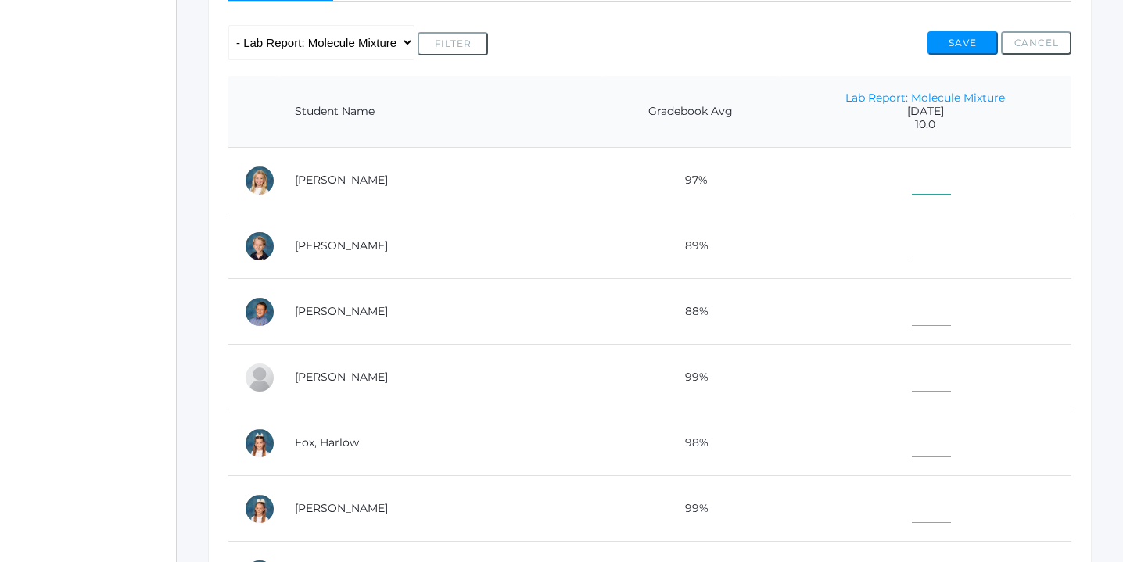
click at [912, 182] on input"] "text" at bounding box center [931, 177] width 39 height 35
type input"] "10"
click at [912, 249] on input"] "text" at bounding box center [931, 242] width 39 height 35
type input"] "10"
click at [912, 303] on input"] "text" at bounding box center [931, 308] width 39 height 35
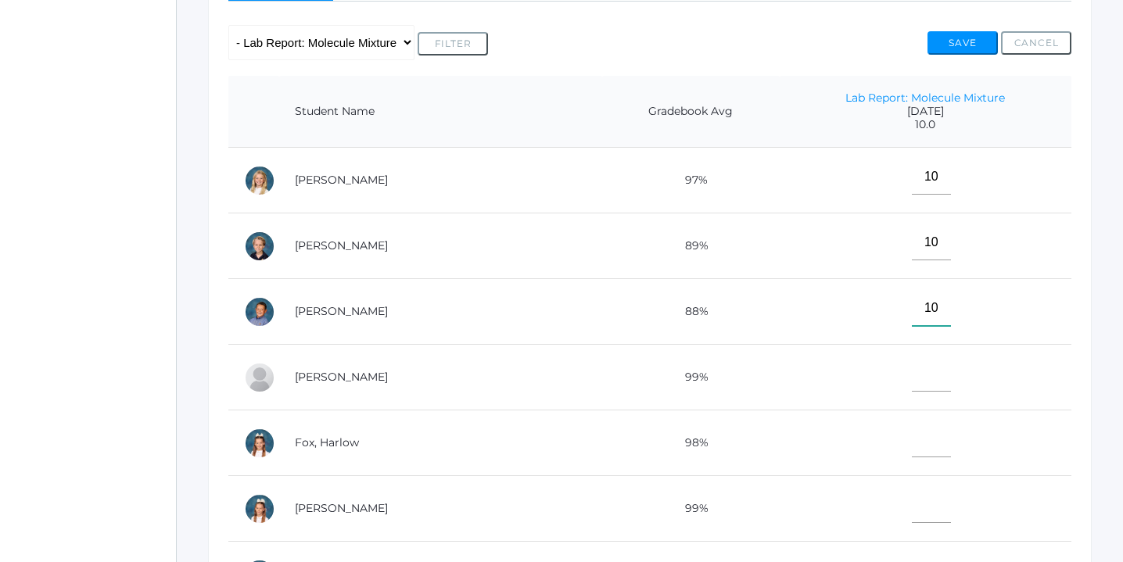
type input"] "10"
click at [912, 372] on input"] "text" at bounding box center [931, 374] width 39 height 35
type input"] "10"
click at [912, 432] on input"] "text" at bounding box center [931, 439] width 39 height 35
type input"] "10"
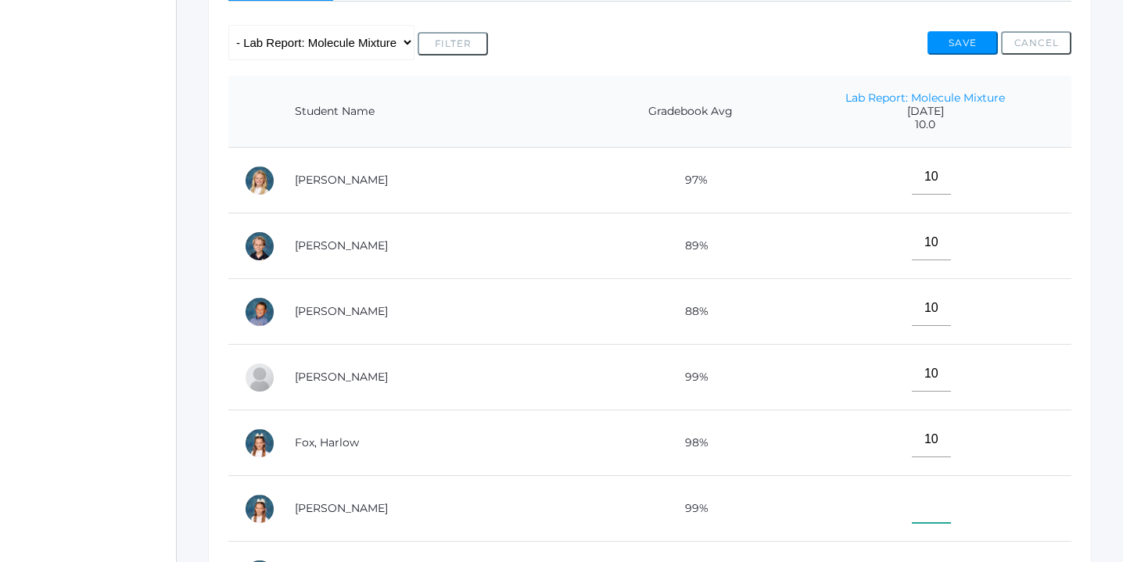
click at [912, 509] on input"] "text" at bounding box center [931, 505] width 39 height 35
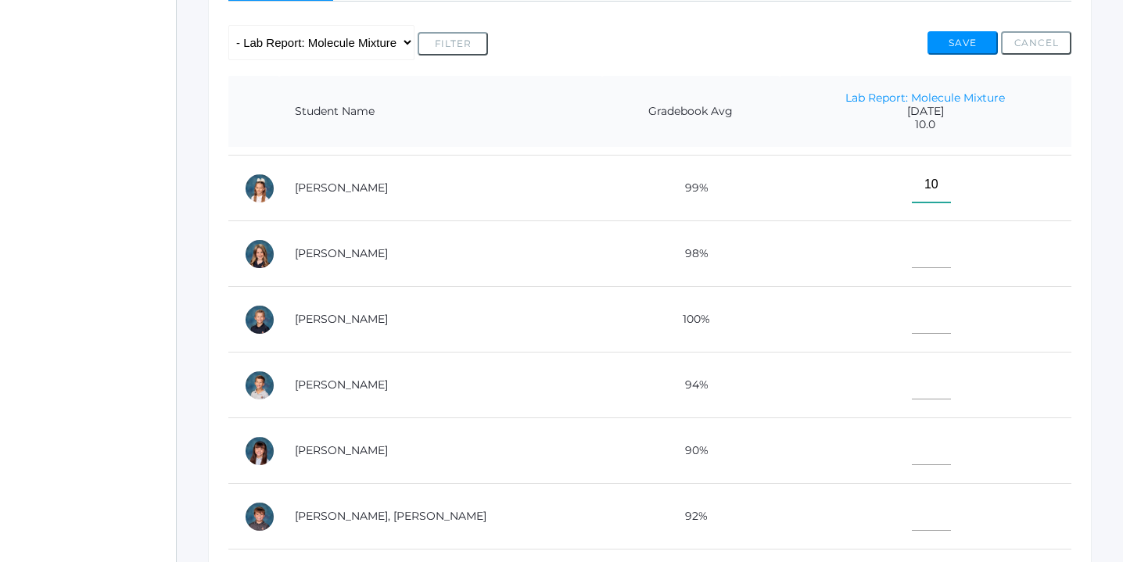
scroll to position [346, 0]
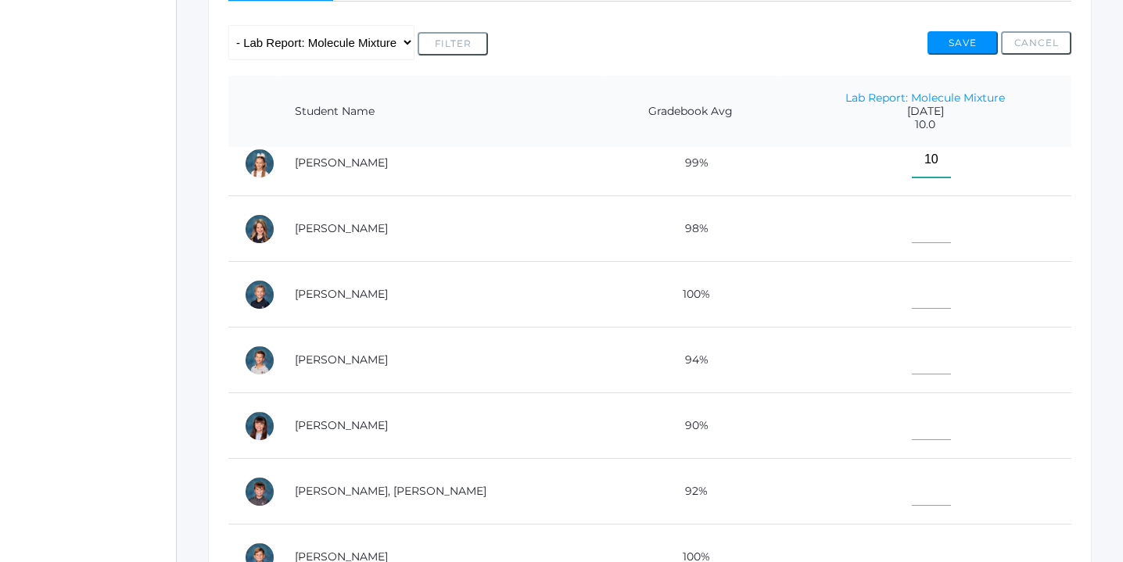
type input"] "10"
click at [912, 235] on input"] "text" at bounding box center [931, 225] width 39 height 35
type input"] "10"
click at [912, 294] on input"] "text" at bounding box center [931, 291] width 39 height 35
type input"] "10"
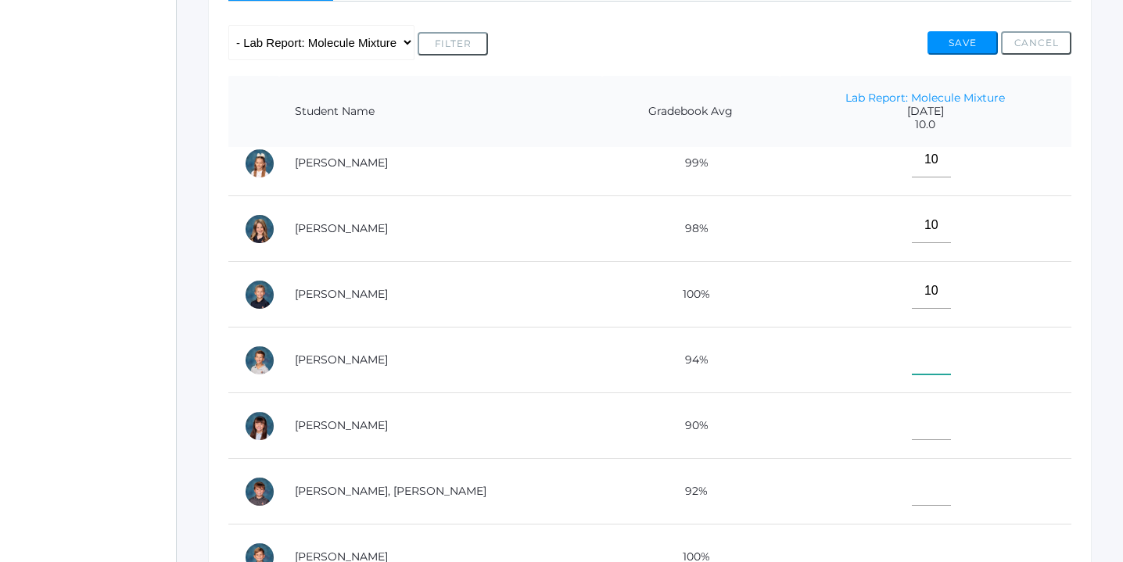
click at [912, 354] on input"] "text" at bounding box center [931, 356] width 39 height 35
type input"] "10"
click at [912, 415] on input"] "text" at bounding box center [931, 422] width 39 height 35
type input"] "10"
click at [912, 474] on input"] "text" at bounding box center [931, 488] width 39 height 35
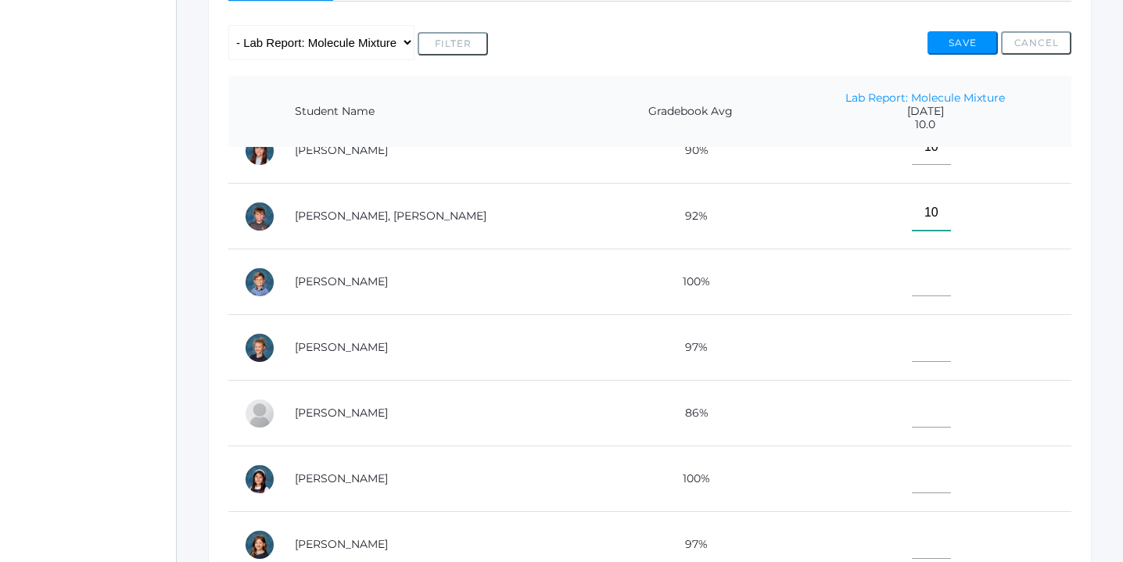
scroll to position [627, 0]
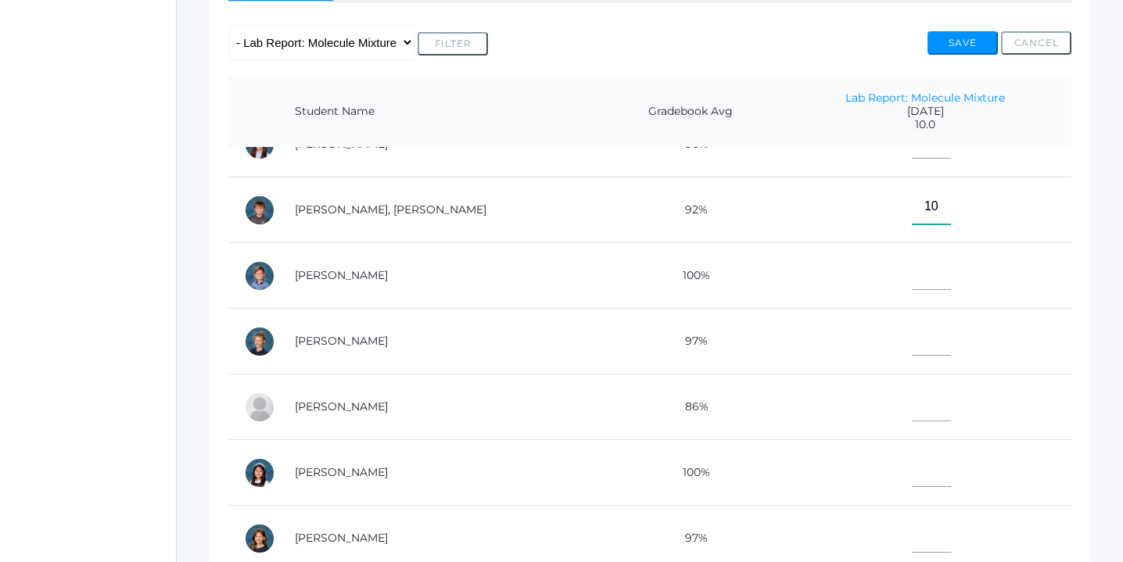
type input"] "10"
click at [912, 279] on input"] "text" at bounding box center [931, 272] width 39 height 35
type input"] "10"
click at [912, 343] on input"] "text" at bounding box center [931, 338] width 39 height 35
type input"] "10"
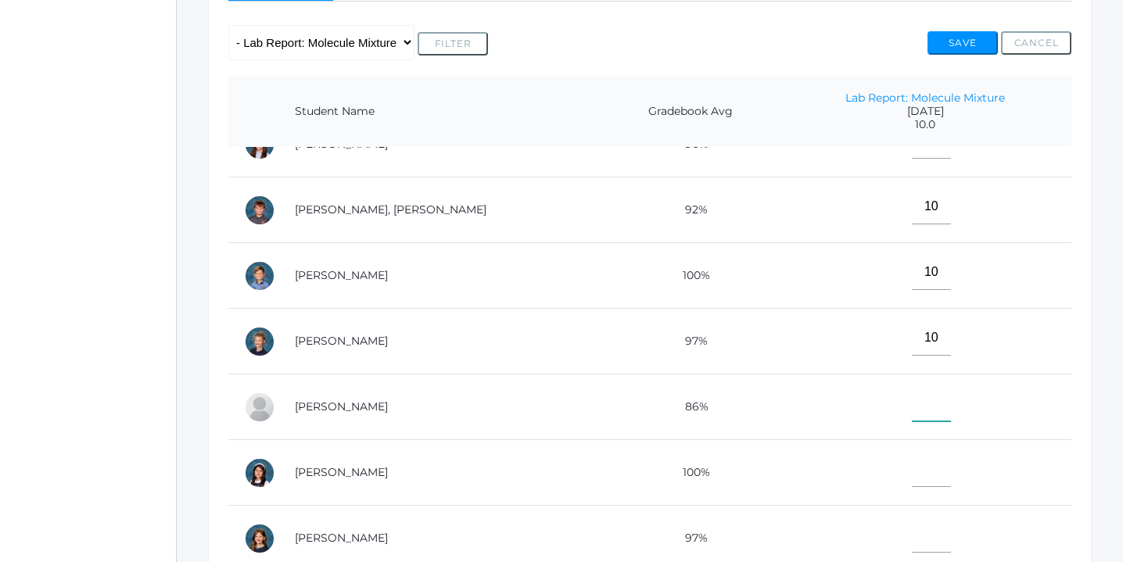
click at [912, 404] on input"] "text" at bounding box center [931, 403] width 39 height 35
type input"] "10"
click at [912, 466] on input"] "text" at bounding box center [931, 469] width 39 height 35
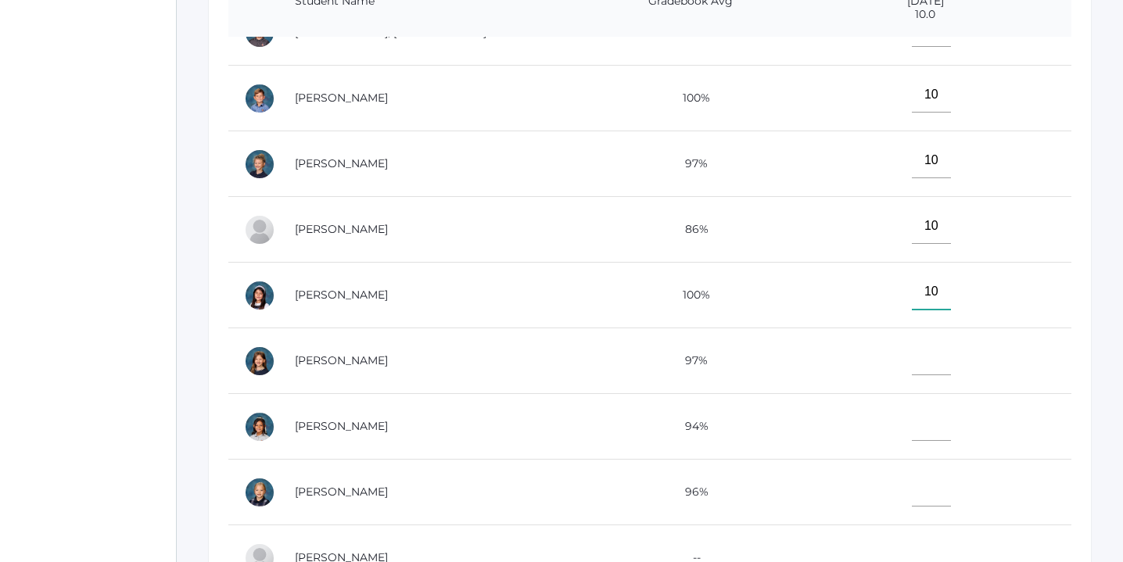
scroll to position [436, 0]
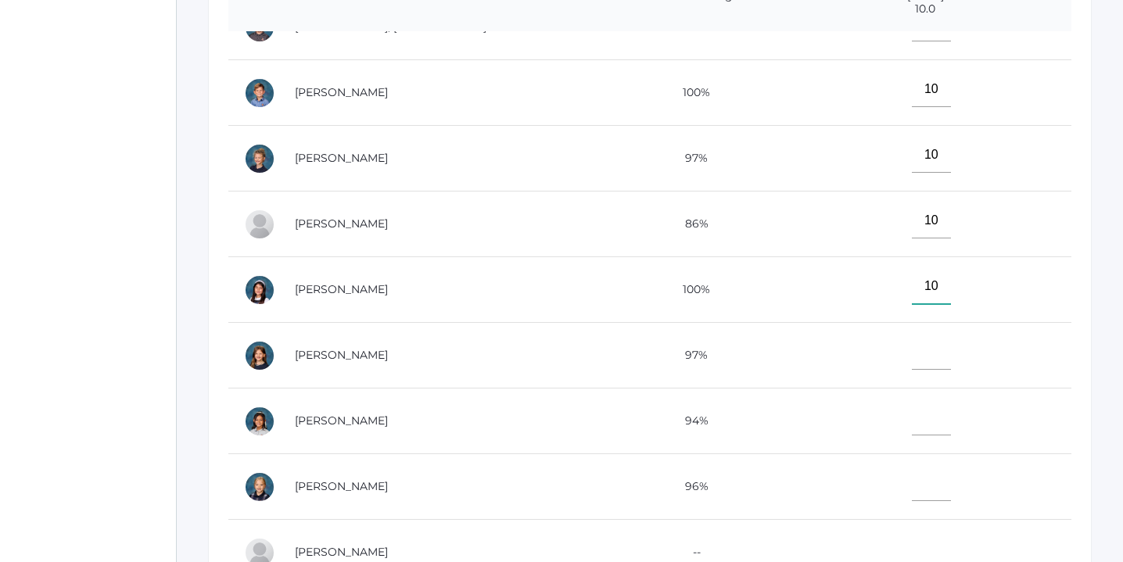
type input"] "10"
click at [912, 350] on input"] "text" at bounding box center [931, 352] width 39 height 35
type input"] "10"
click at [912, 415] on input"] "text" at bounding box center [931, 417] width 39 height 35
type input"] "10"
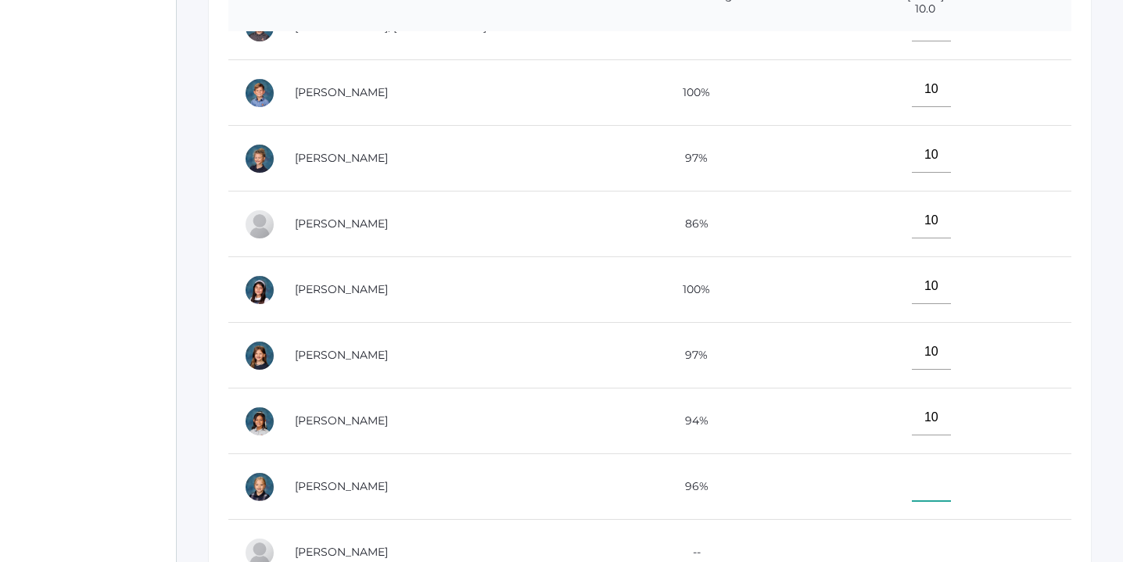
click at [912, 483] on input"] "text" at bounding box center [931, 483] width 39 height 35
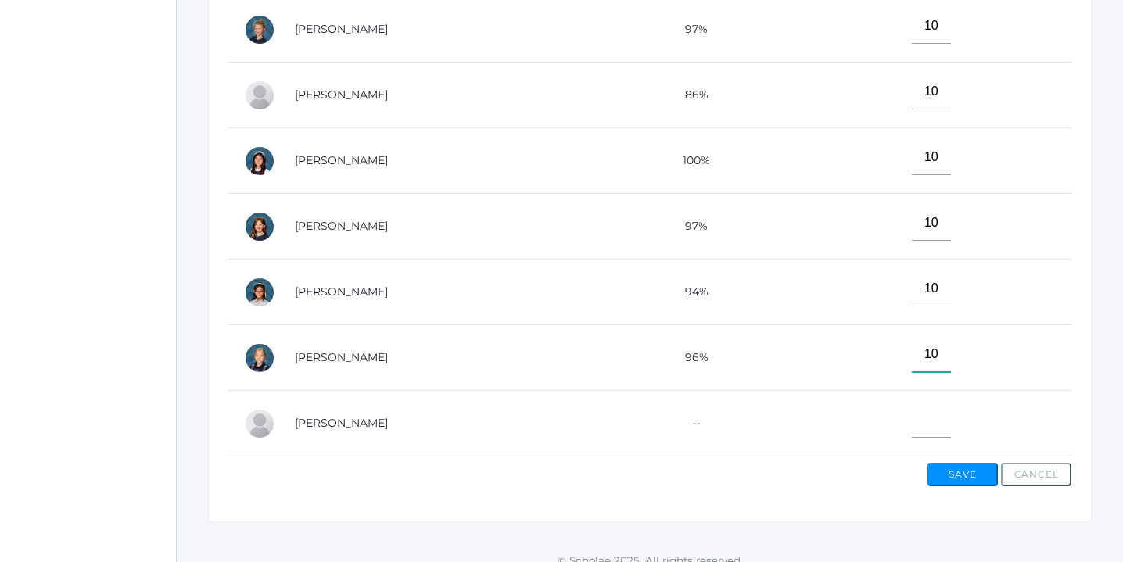
scroll to position [565, 0]
type input"] "10"
click at [967, 468] on button "Save" at bounding box center [963, 473] width 70 height 23
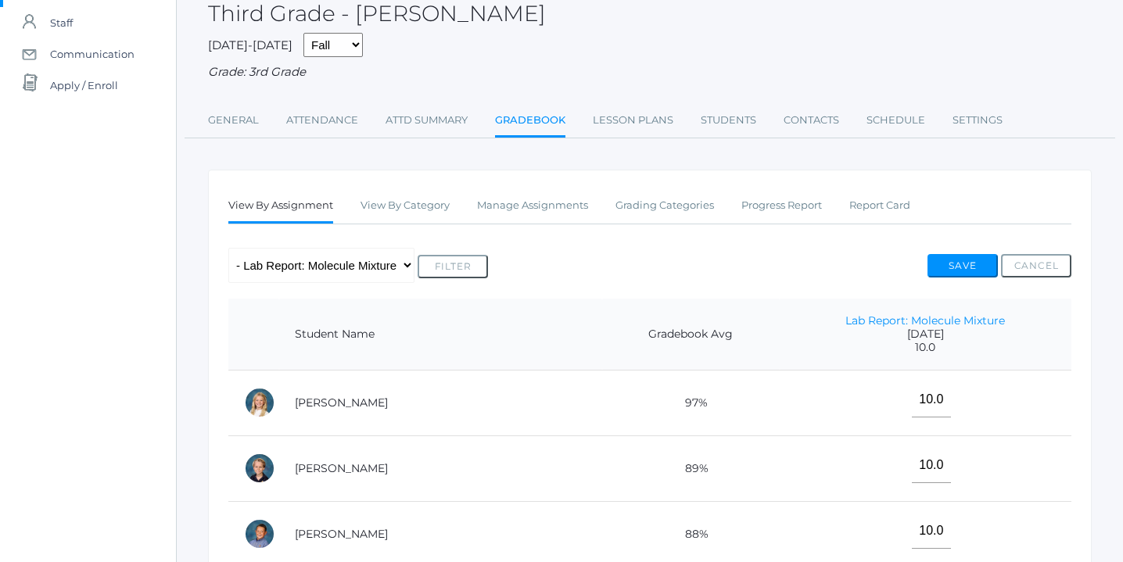
scroll to position [135, 0]
click at [538, 203] on link "Manage Assignments" at bounding box center [532, 203] width 111 height 31
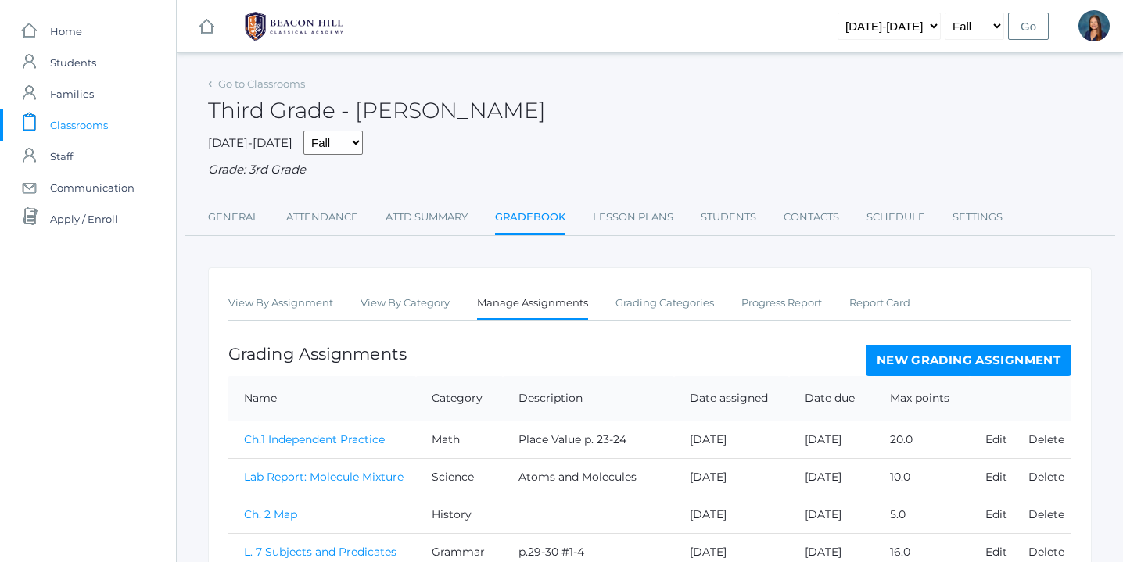
click at [978, 362] on link "New Grading Assignment" at bounding box center [969, 360] width 206 height 31
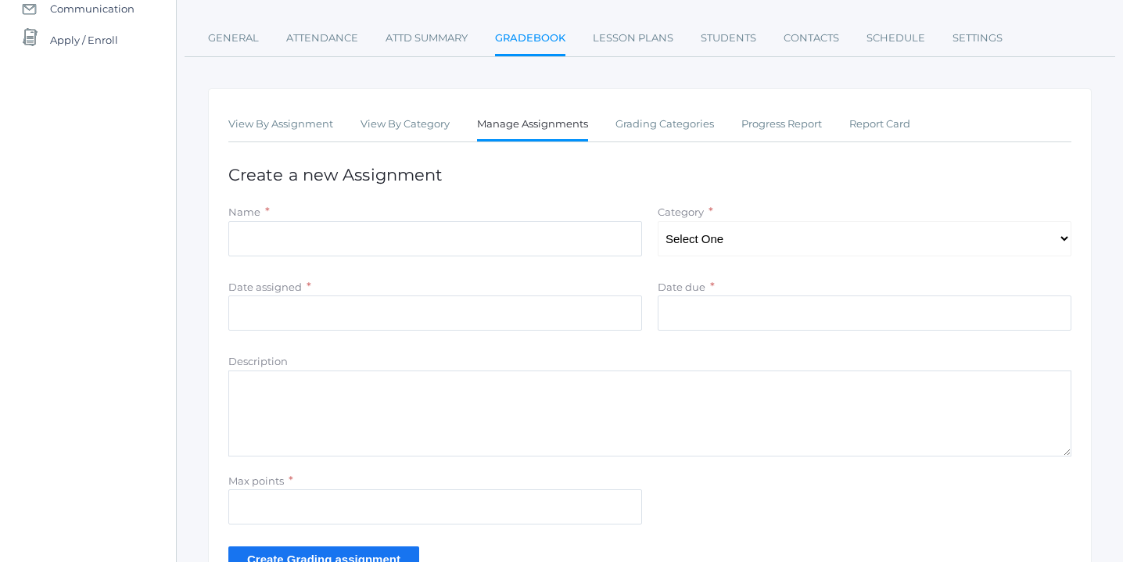
scroll to position [195, 0]
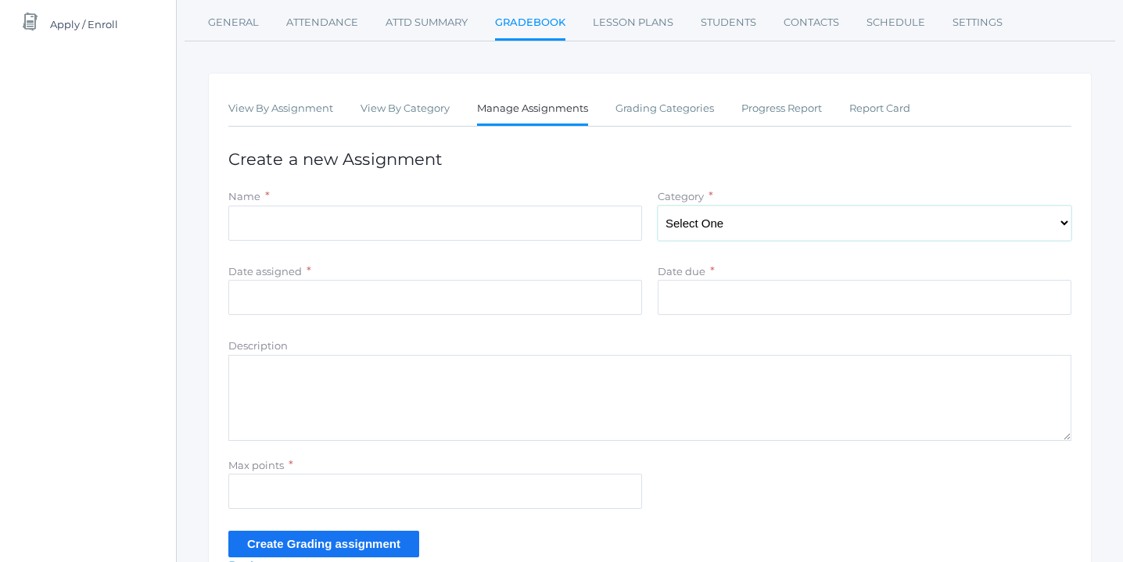
click at [1064, 217] on select "Select One Character/Citizenship Math Grammar Literature Latin History Science …" at bounding box center [865, 223] width 414 height 35
select select "1121"
click at [658, 206] on select "Select One Character/Citizenship Math Grammar Literature Latin History Science …" at bounding box center [865, 223] width 414 height 35
click at [528, 224] on input "Name" at bounding box center [435, 223] width 414 height 35
type input "Ch. 3 Map"
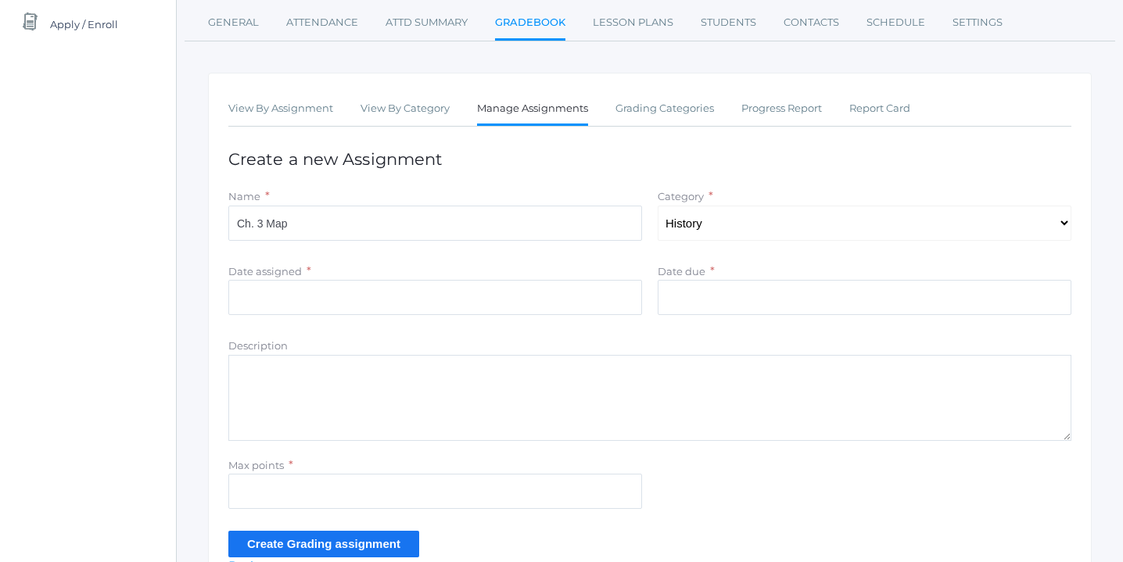
click at [370, 361] on textarea "Description" at bounding box center [649, 398] width 843 height 86
type textarea "From Rome to Canterbury"
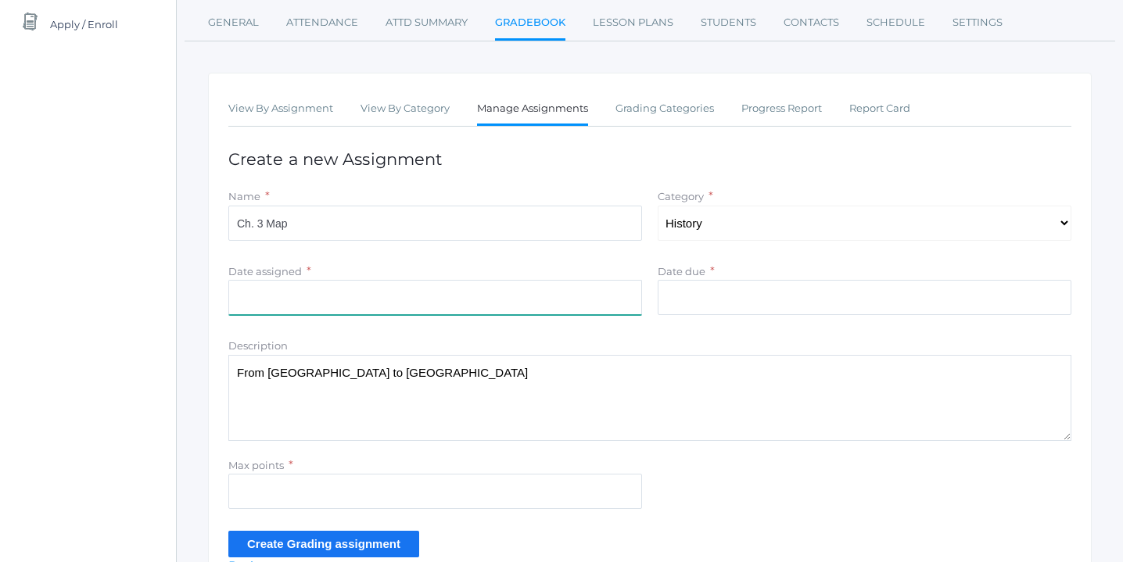
click at [318, 303] on input "Date assigned" at bounding box center [435, 297] width 414 height 35
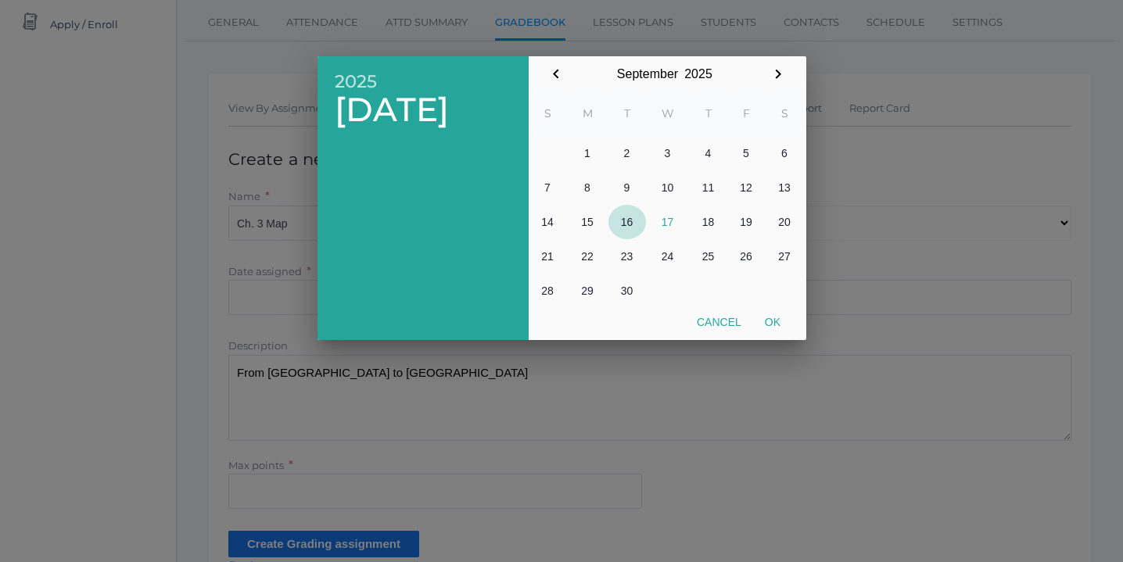
click at [624, 223] on button "16" at bounding box center [627, 222] width 38 height 34
click at [773, 321] on button "Ok" at bounding box center [772, 322] width 39 height 28
type input "2025-09-16"
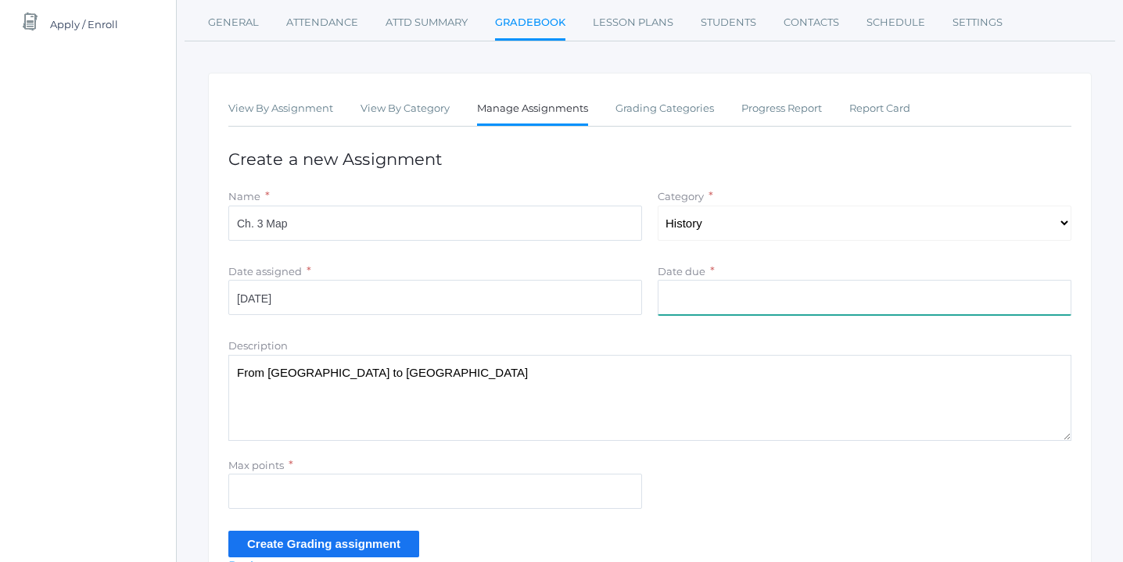
click at [773, 293] on input "Date due" at bounding box center [865, 297] width 414 height 35
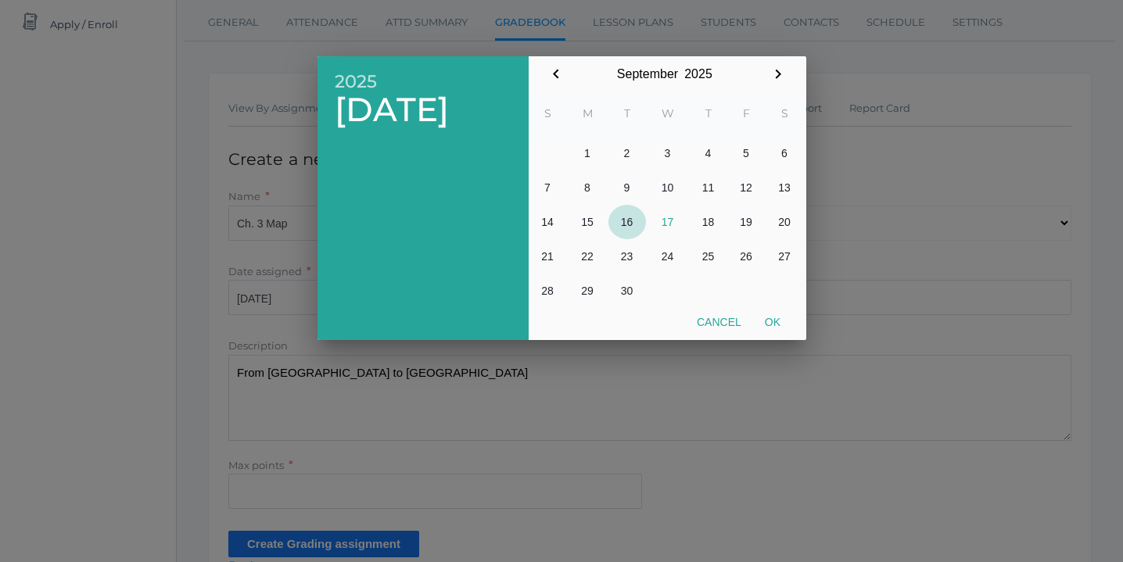
click at [629, 221] on button "16" at bounding box center [627, 222] width 38 height 34
click at [774, 317] on button "Ok" at bounding box center [772, 322] width 39 height 28
type input "2025-09-16"
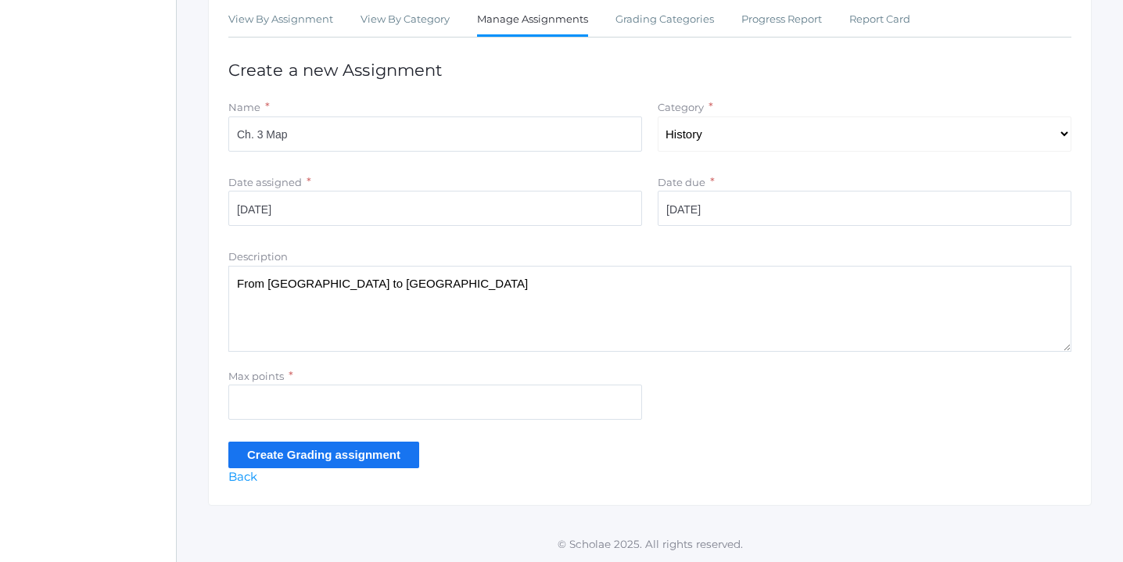
scroll to position [284, 0]
click at [501, 400] on input "Max points" at bounding box center [435, 402] width 414 height 35
type input "5"
click at [319, 456] on input "Create Grading assignment" at bounding box center [323, 455] width 191 height 26
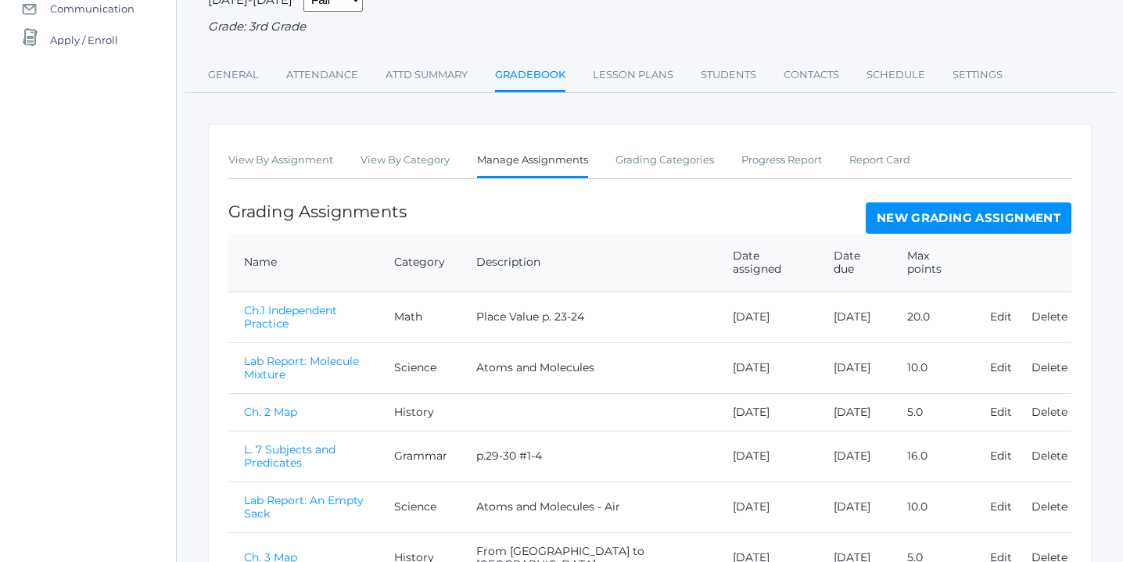
scroll to position [198, 0]
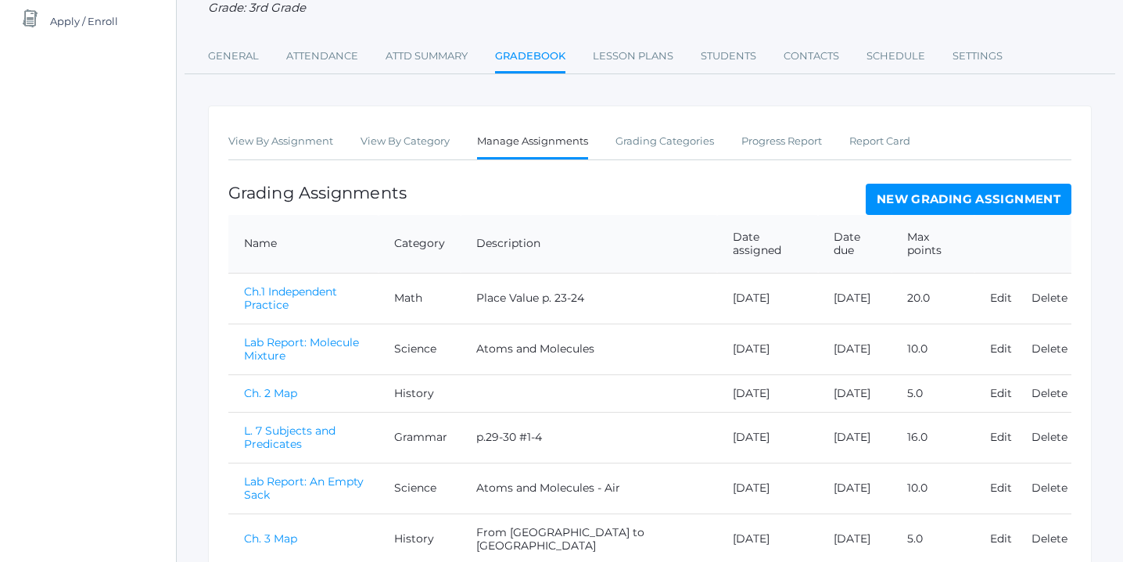
click at [276, 532] on link "Ch. 3 Map" at bounding box center [270, 539] width 53 height 14
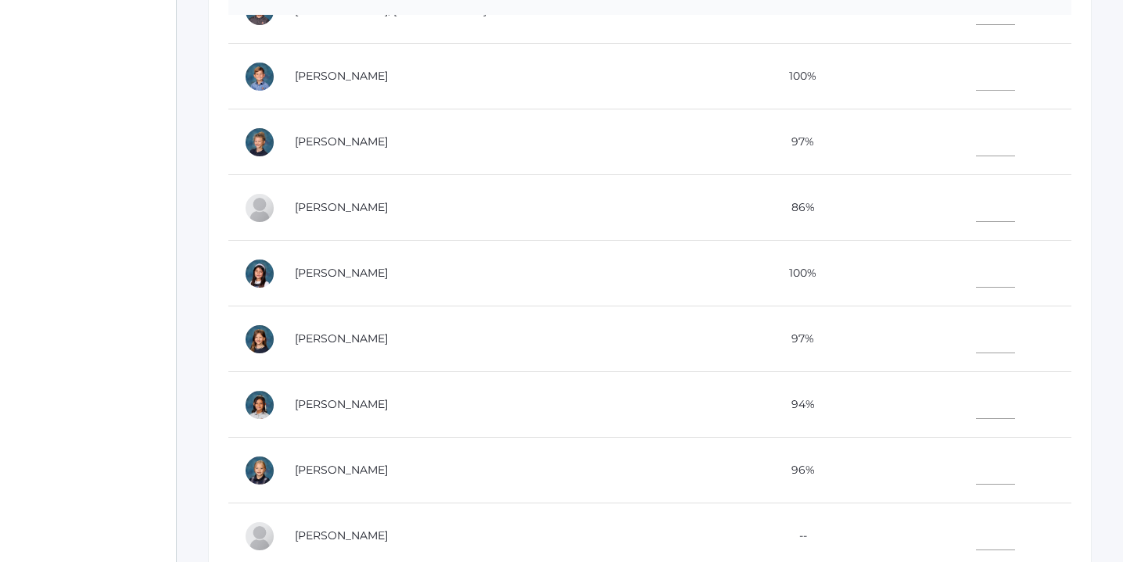
scroll to position [453, 0]
click at [976, 461] on input"] "text" at bounding box center [995, 466] width 39 height 35
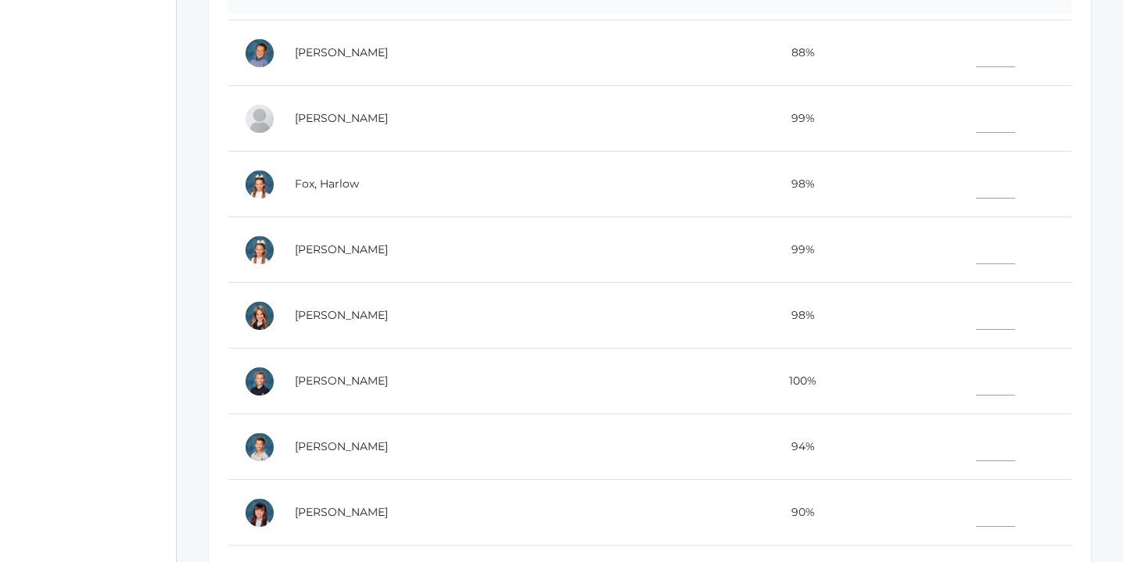
scroll to position [101, 0]
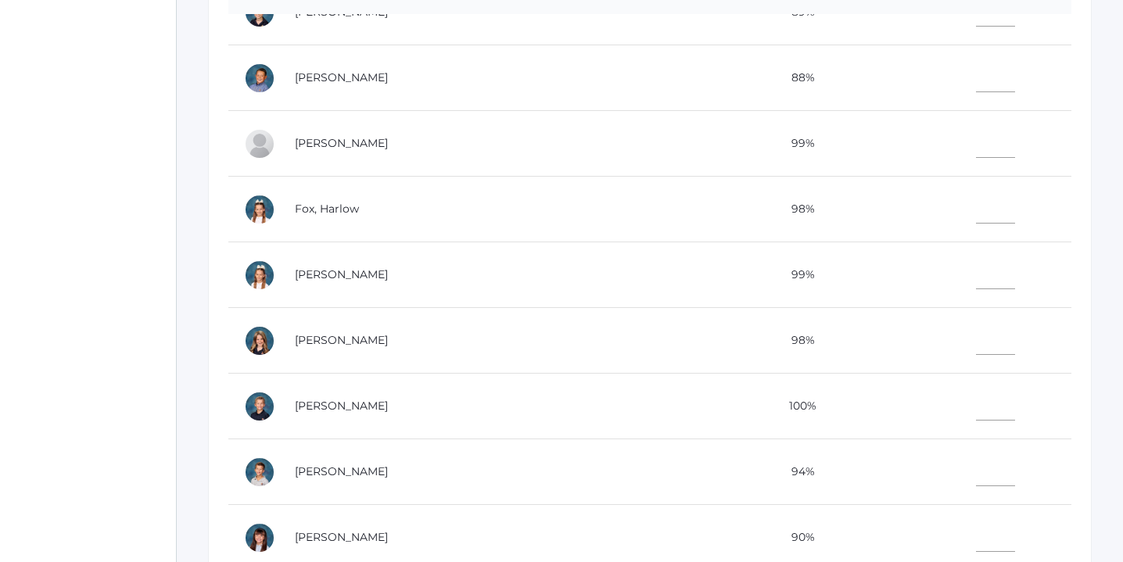
type input"] "5"
click at [976, 145] on input"] "text" at bounding box center [995, 140] width 39 height 35
type input"] "5"
click at [976, 464] on input"] "text" at bounding box center [995, 468] width 39 height 35
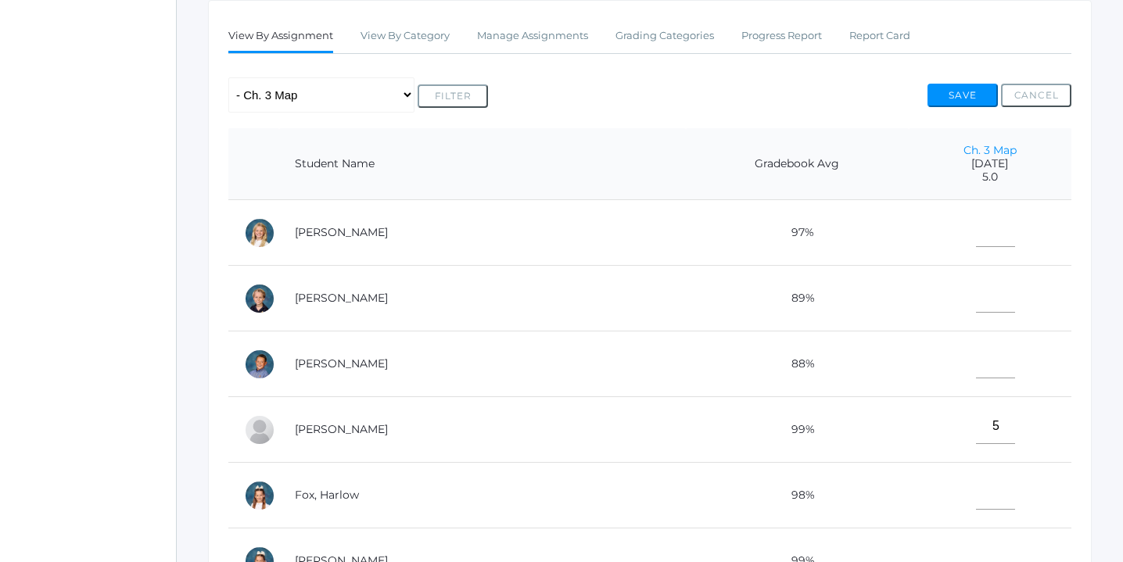
scroll to position [268, 0]
type input"] "5"
click at [976, 228] on input"] "text" at bounding box center [995, 228] width 39 height 35
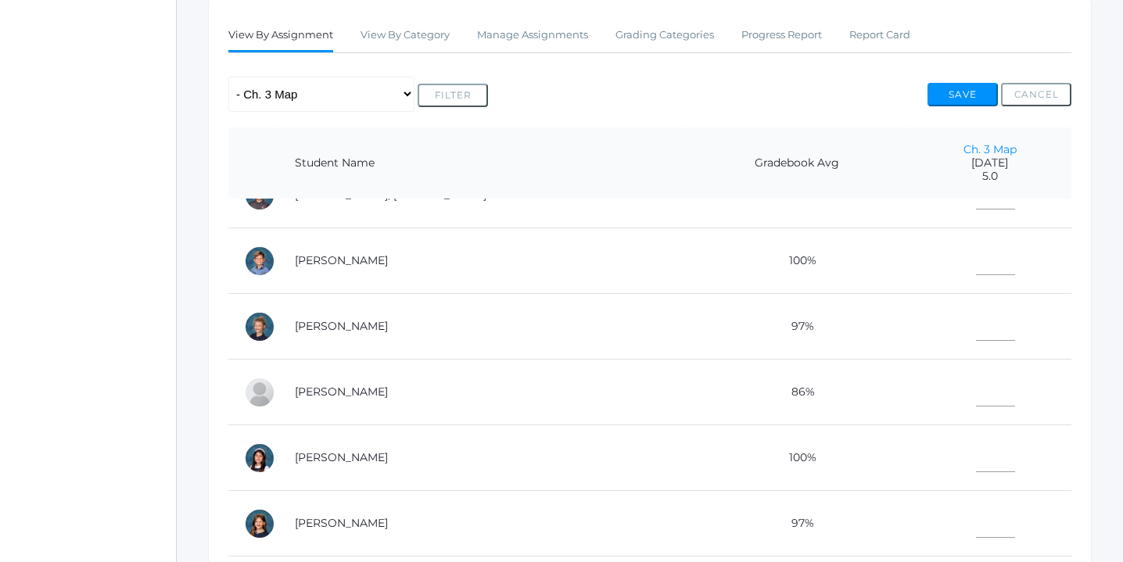
scroll to position [693, 0]
type input"] "5"
click at [976, 387] on input"] "text" at bounding box center [995, 389] width 39 height 35
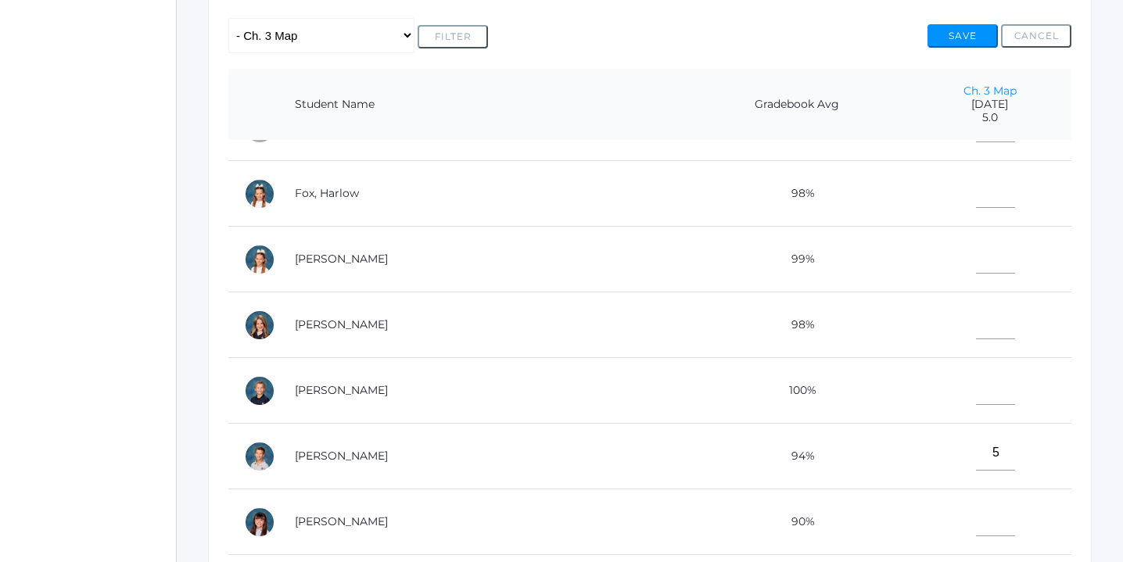
scroll to position [235, 0]
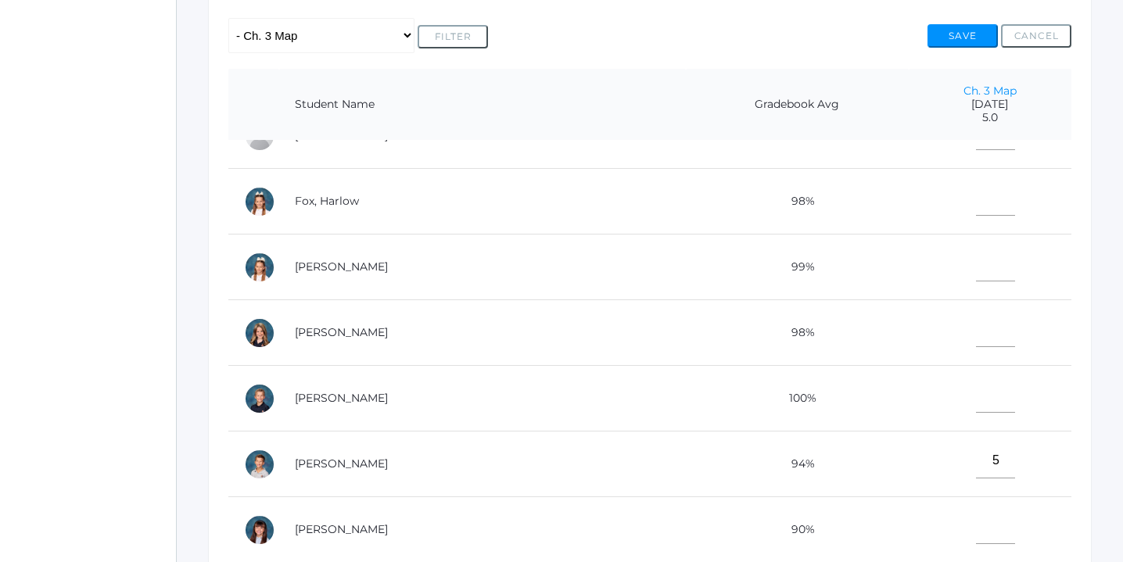
type input"] "5"
click at [976, 333] on input"] "text" at bounding box center [995, 329] width 39 height 35
type input"] "5"
click at [976, 461] on input"] "text" at bounding box center [995, 460] width 39 height 35
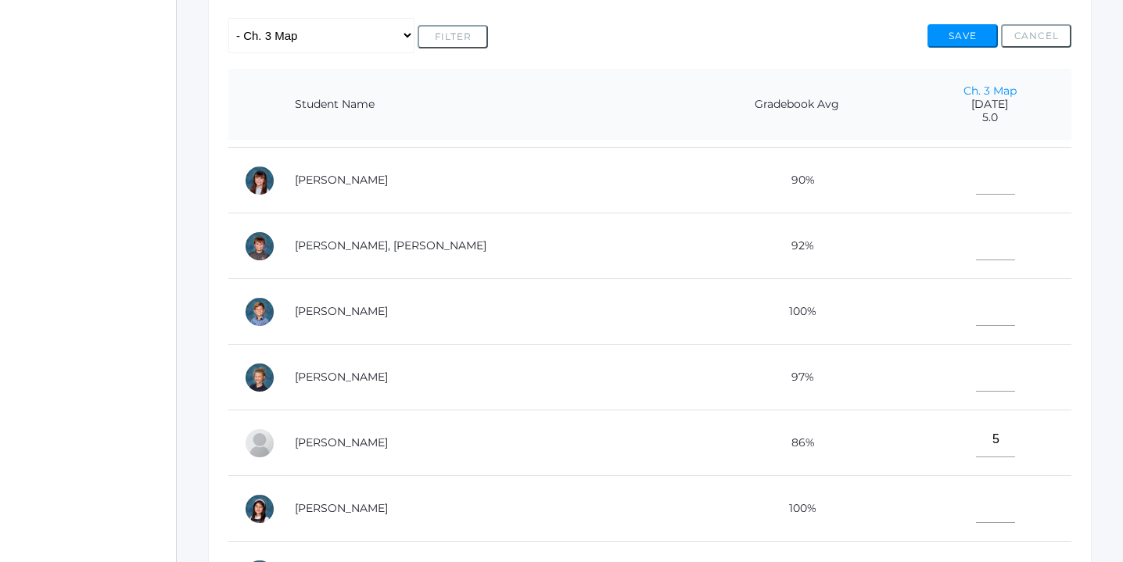
scroll to position [581, 0]
type input"] "5"
click at [976, 180] on input"] "text" at bounding box center [995, 180] width 39 height 35
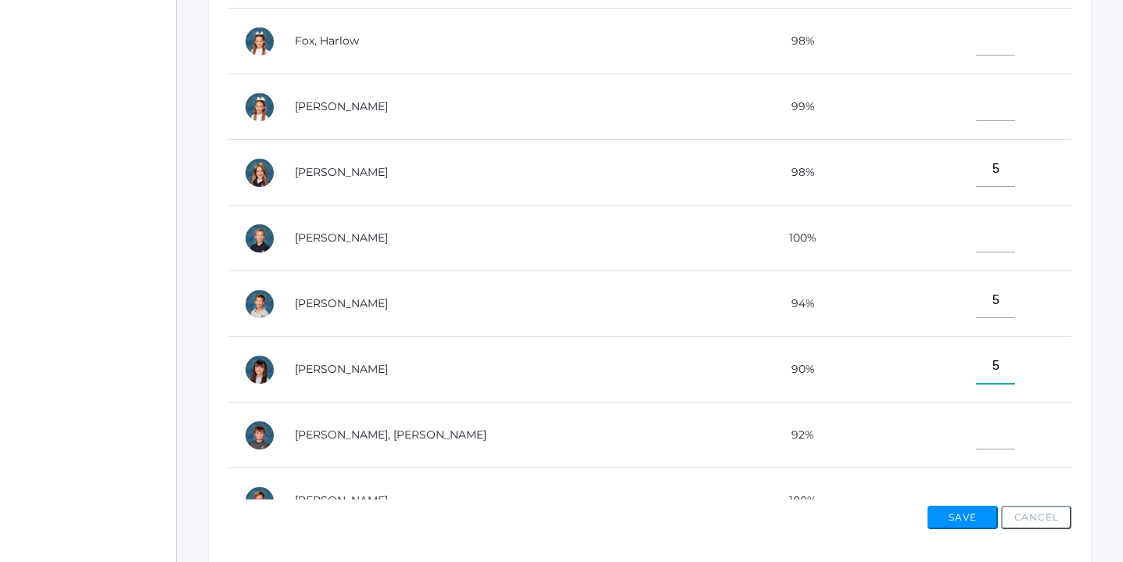
scroll to position [255, 0]
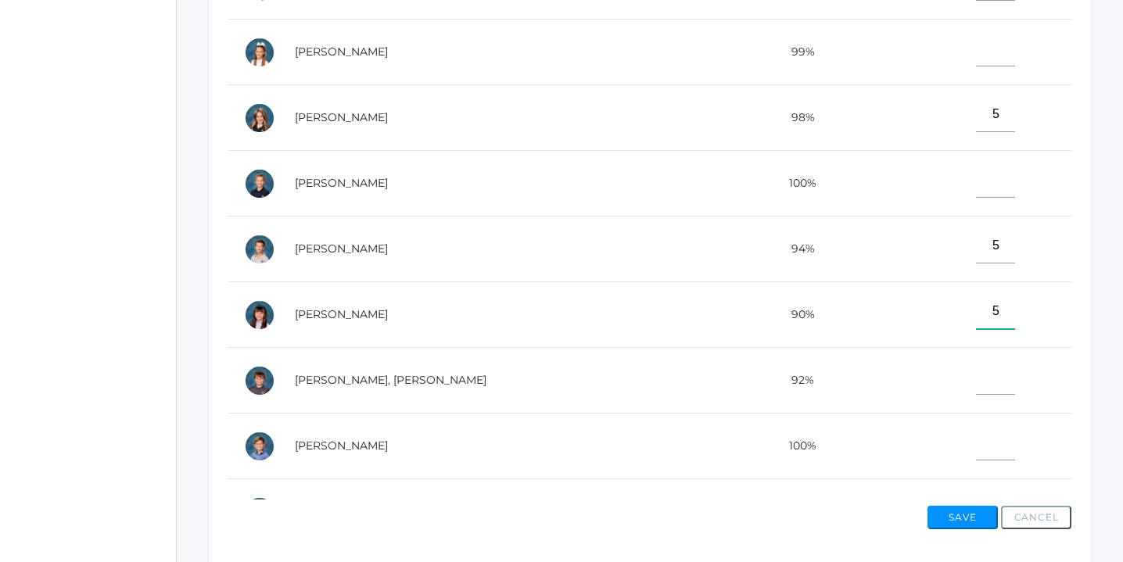
type input"] "5"
click at [976, 376] on input"] "text" at bounding box center [995, 377] width 39 height 35
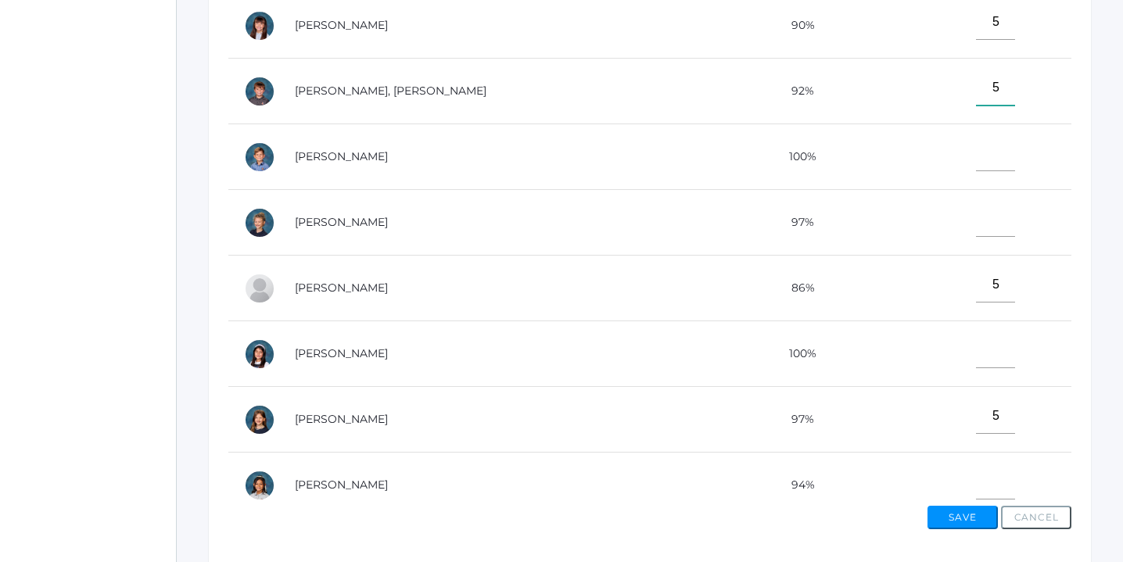
scroll to position [558, 0]
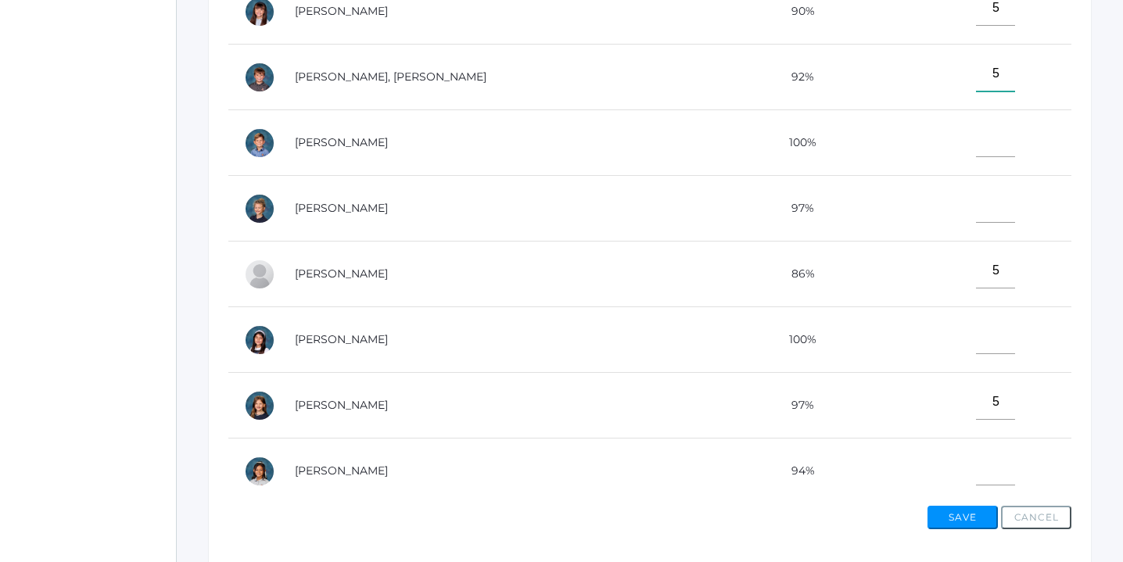
type input"] "5"
click at [976, 337] on input"] "text" at bounding box center [995, 336] width 39 height 35
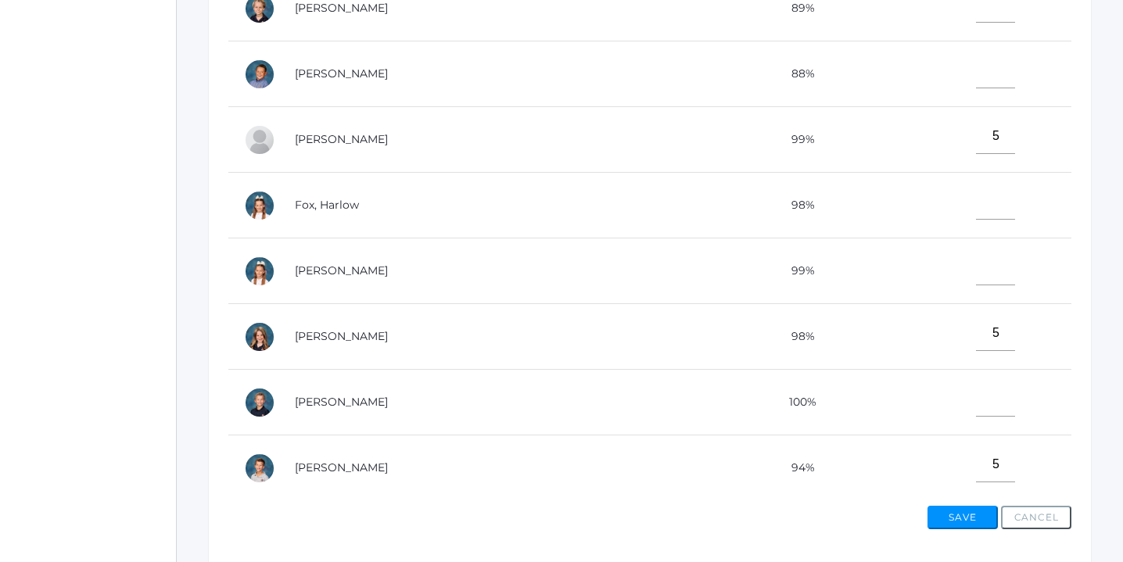
scroll to position [0, 0]
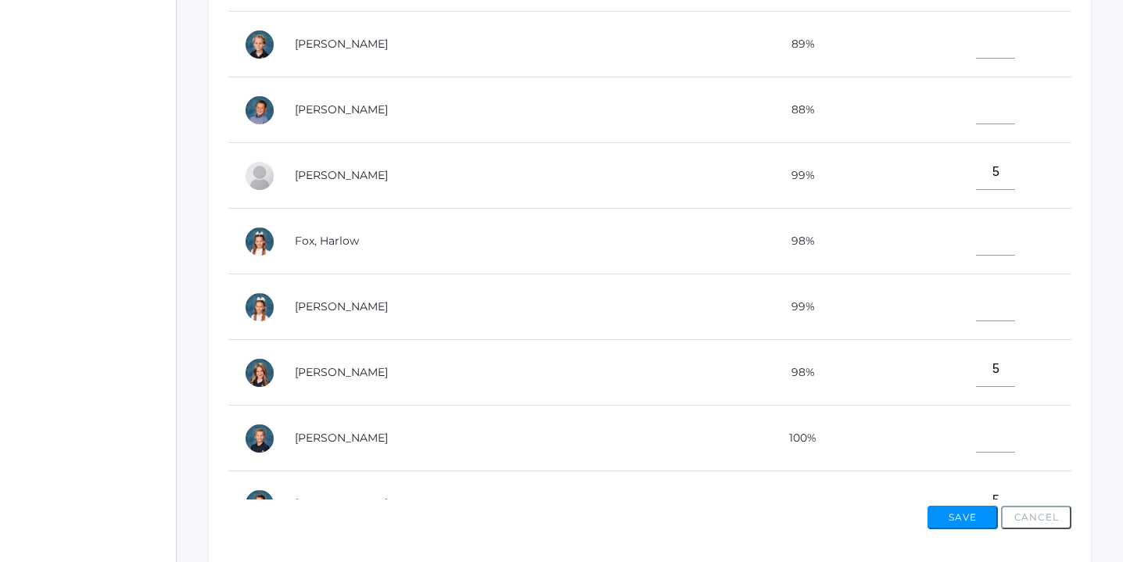
type input"] "5"
click at [976, 42] on input"] "text" at bounding box center [995, 40] width 39 height 35
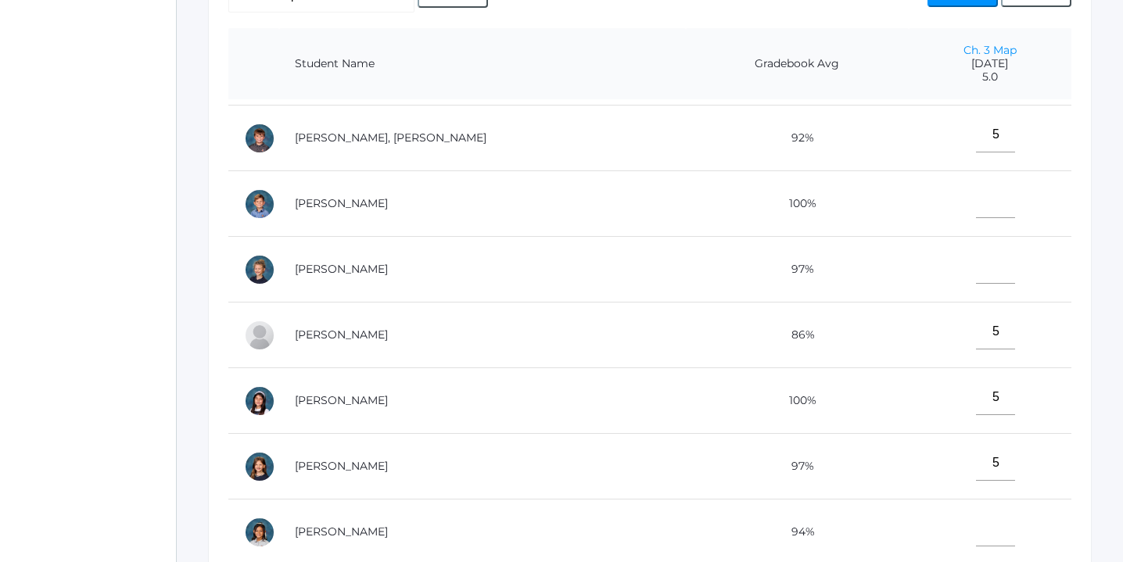
scroll to position [694, 0]
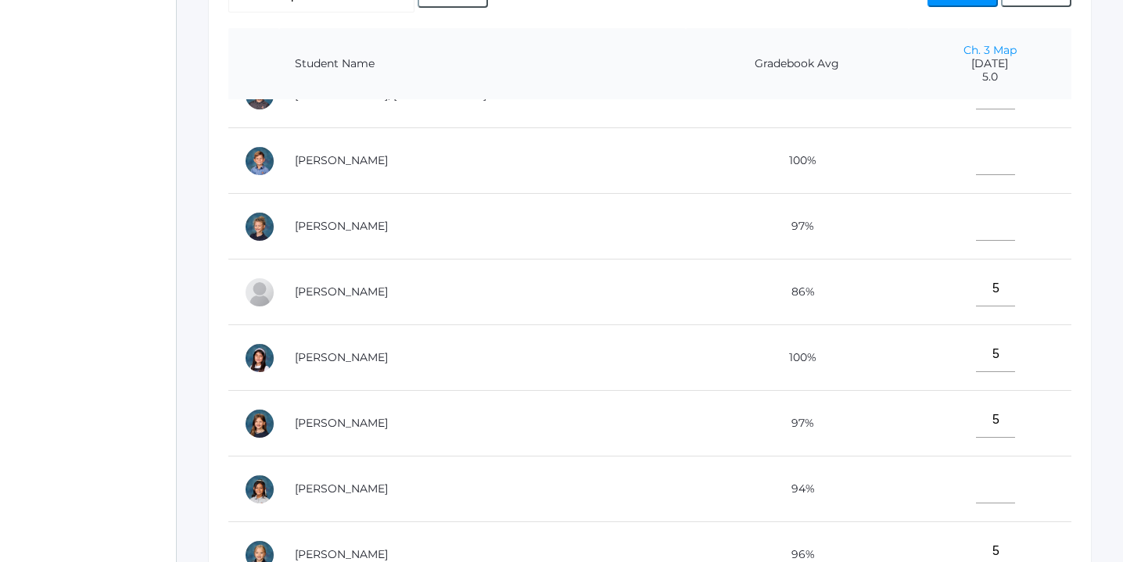
type input"] "5"
click at [976, 492] on input"] "text" at bounding box center [995, 485] width 39 height 35
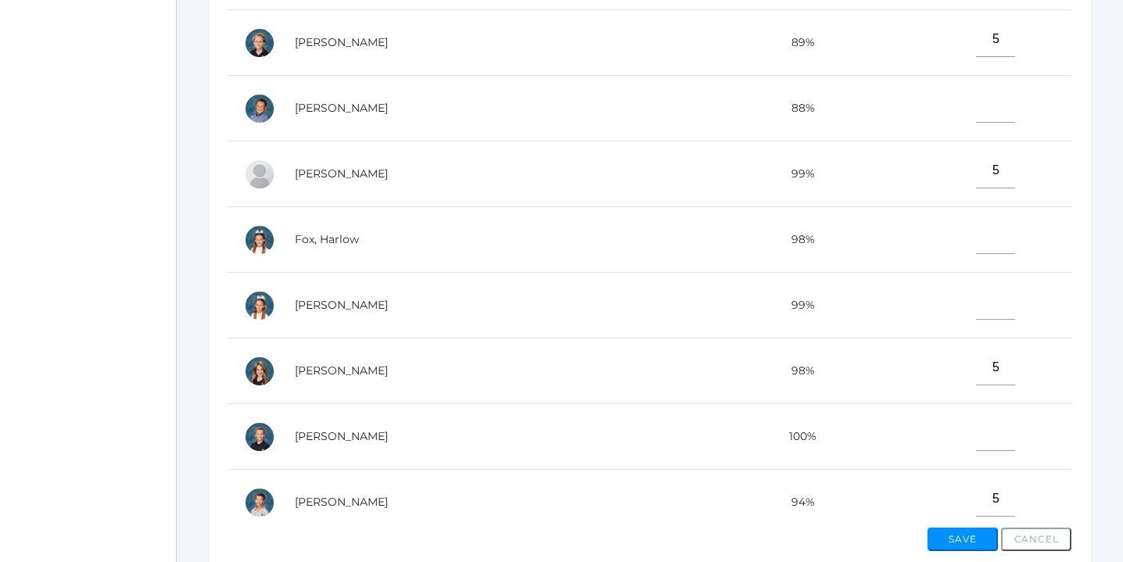
scroll to position [20, 0]
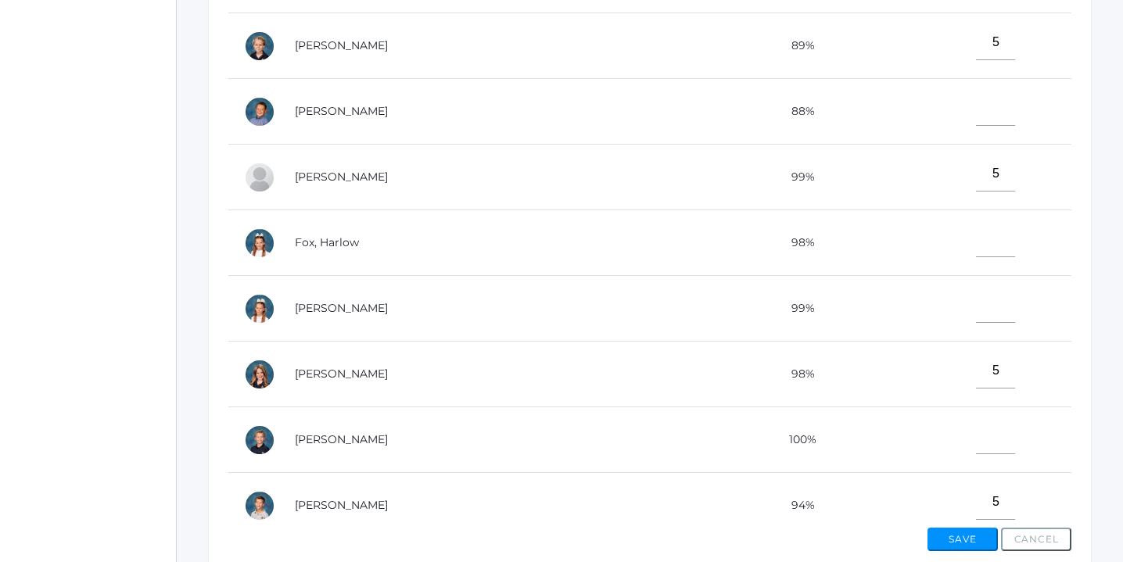
type input"] "5"
click at [976, 246] on input"] "text" at bounding box center [995, 239] width 39 height 35
type input"] "5"
click at [976, 309] on input"] "text" at bounding box center [995, 305] width 39 height 35
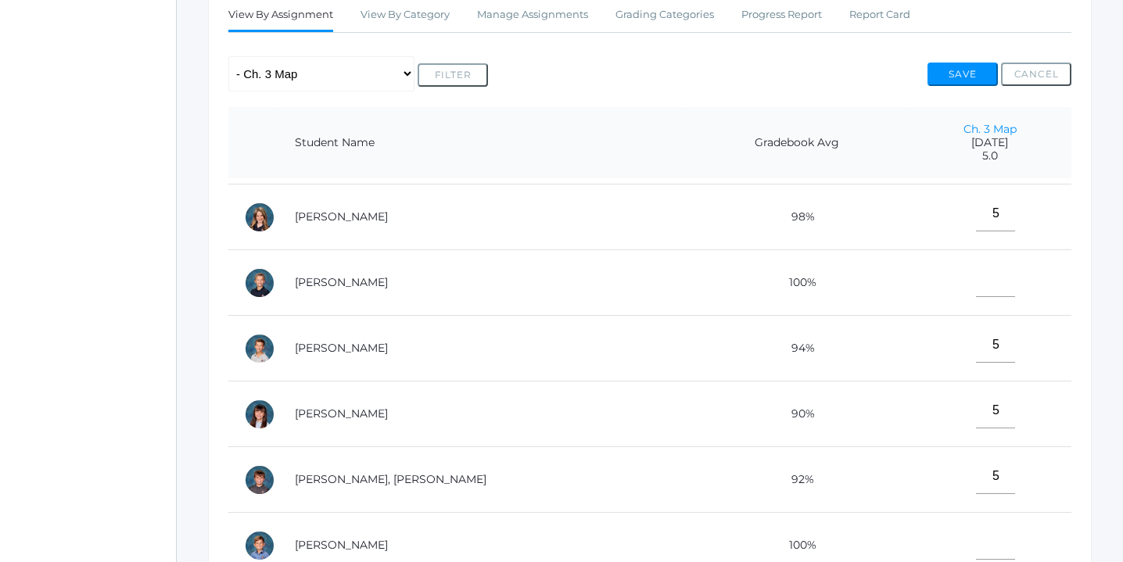
scroll to position [382, 0]
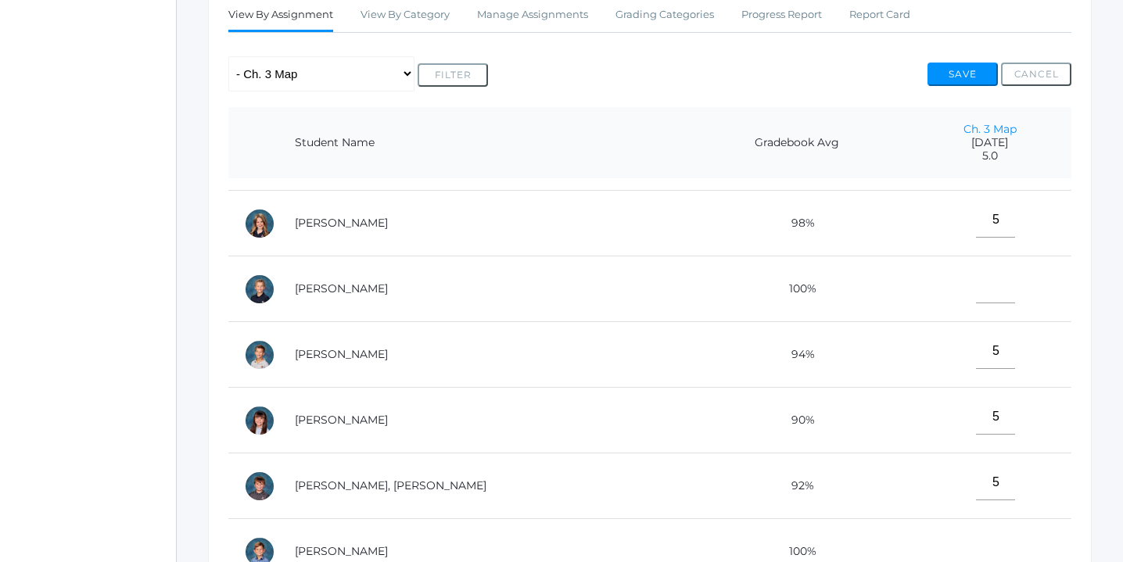
type input"] "5"
click at [976, 289] on input"] "text" at bounding box center [995, 285] width 39 height 35
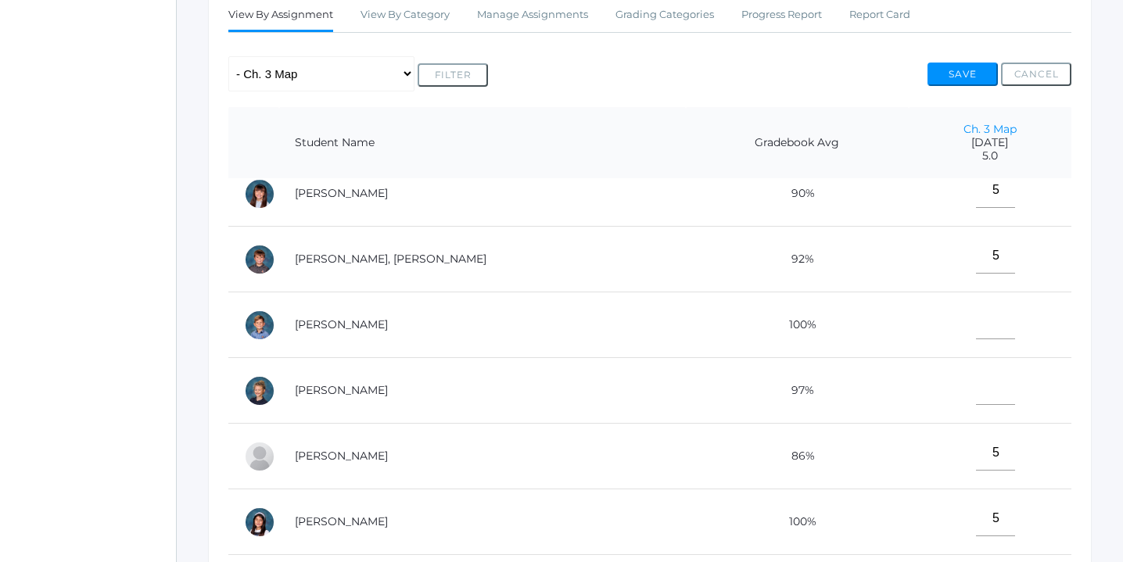
scroll to position [612, 0]
type input"] "5"
click at [976, 325] on input"] "text" at bounding box center [995, 318] width 39 height 35
type input"] "5"
click at [976, 381] on input"] "text" at bounding box center [995, 384] width 39 height 35
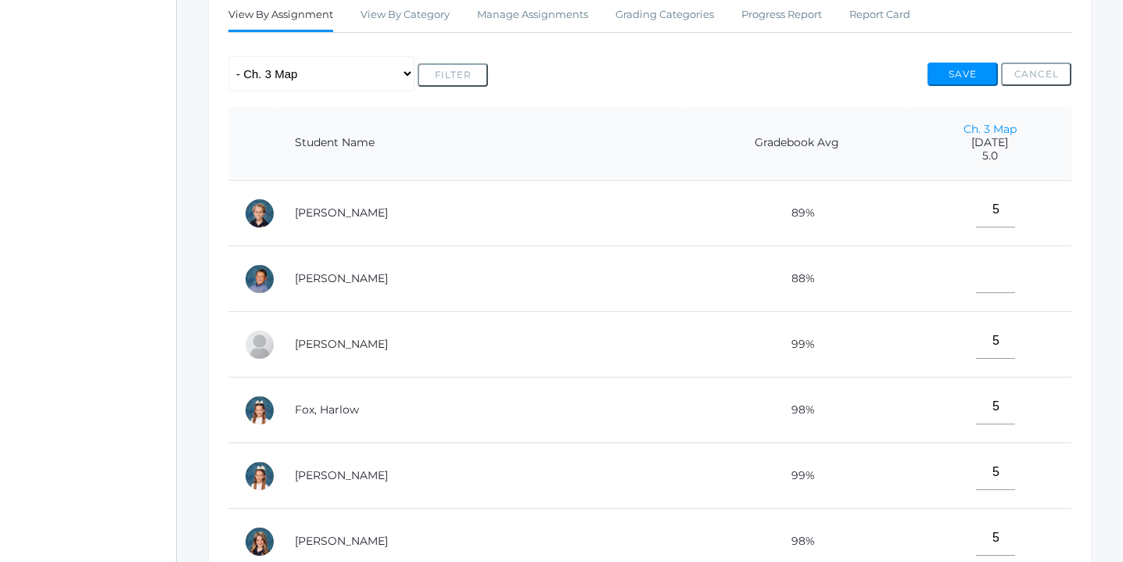
scroll to position [63, 0]
type input"] "5"
click at [976, 271] on input"] "text" at bounding box center [995, 276] width 39 height 35
type input"] "5"
click at [968, 73] on button "Save" at bounding box center [963, 74] width 70 height 23
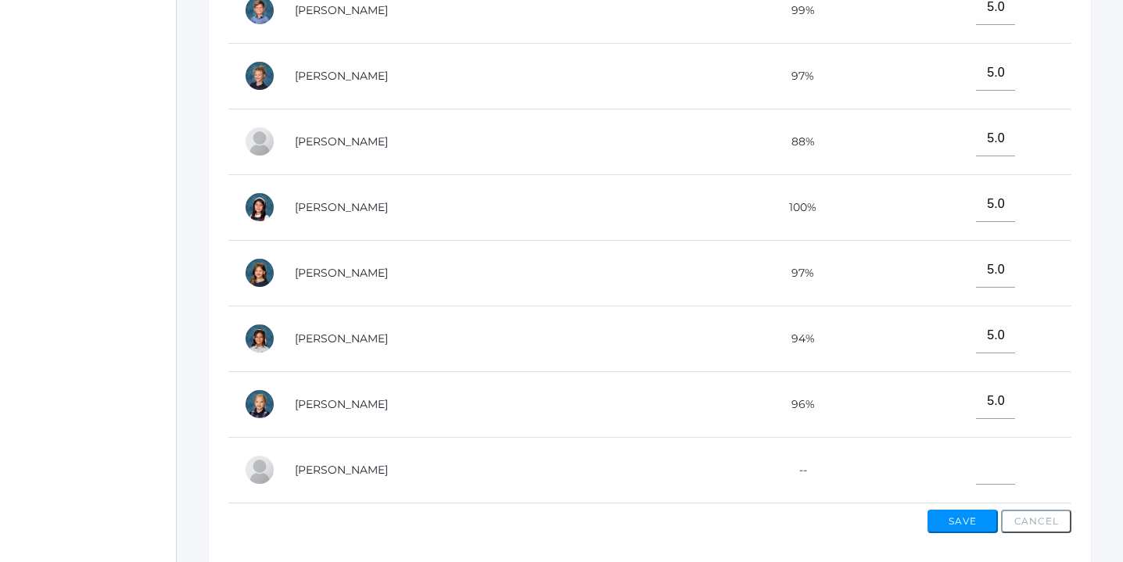
scroll to position [561, 0]
